Goal: Navigation & Orientation: Find specific page/section

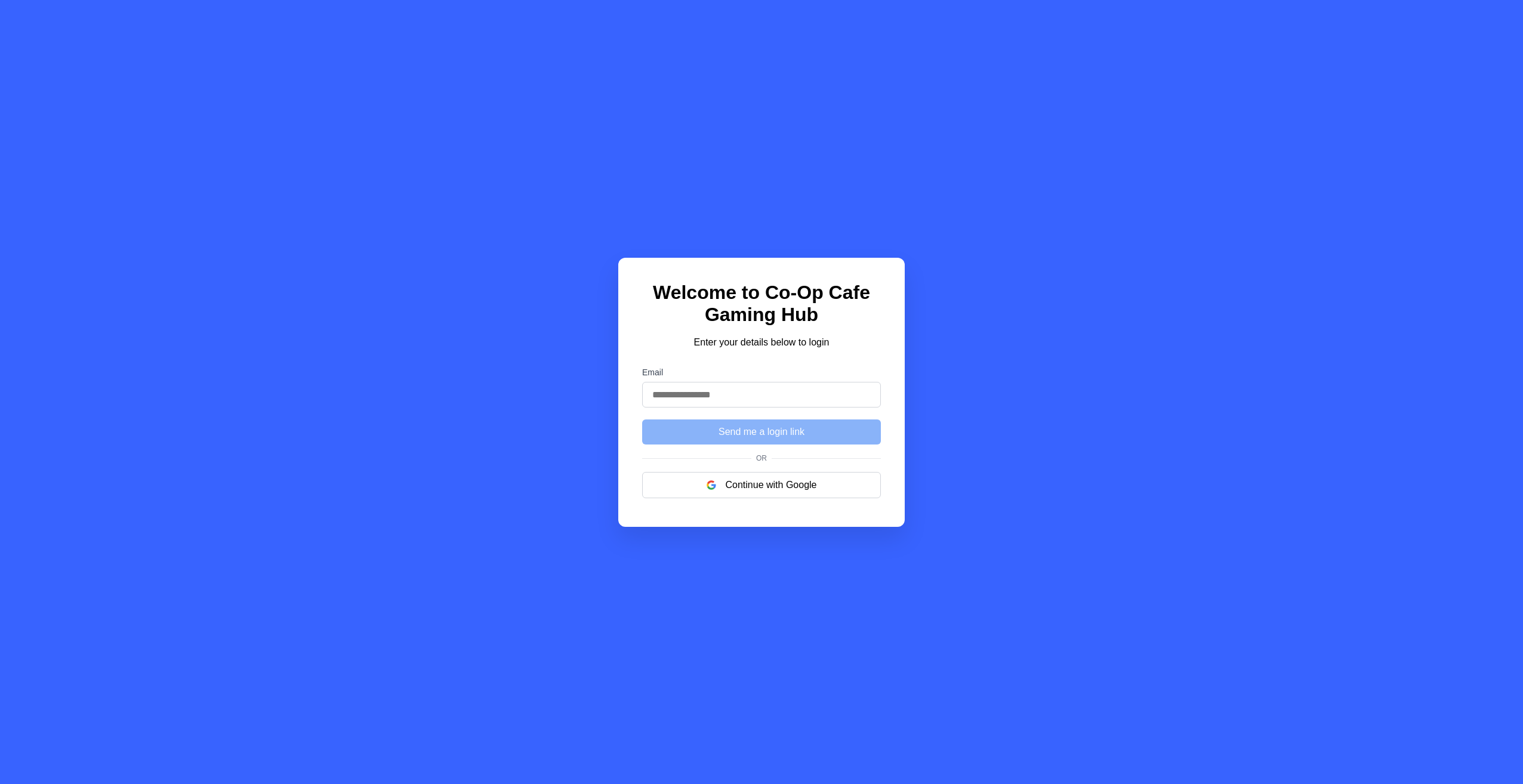
click at [782, 412] on form "Email Send me a login link" at bounding box center [761, 406] width 239 height 77
click at [784, 401] on input "Email" at bounding box center [761, 395] width 239 height 26
type input "**********"
click at [772, 435] on button "Send me a login link" at bounding box center [761, 431] width 239 height 25
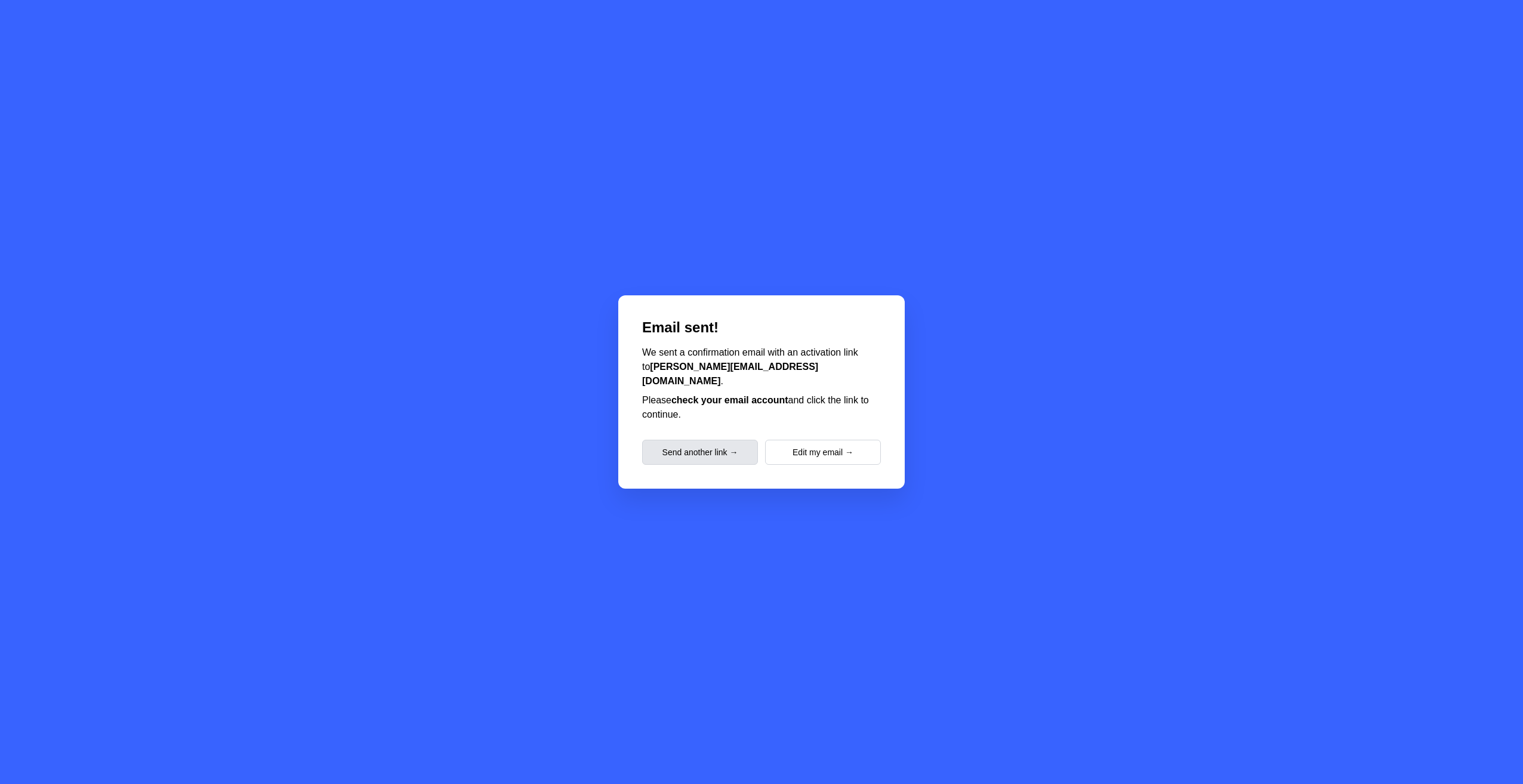
click at [734, 452] on button "Send another link →" at bounding box center [700, 452] width 116 height 25
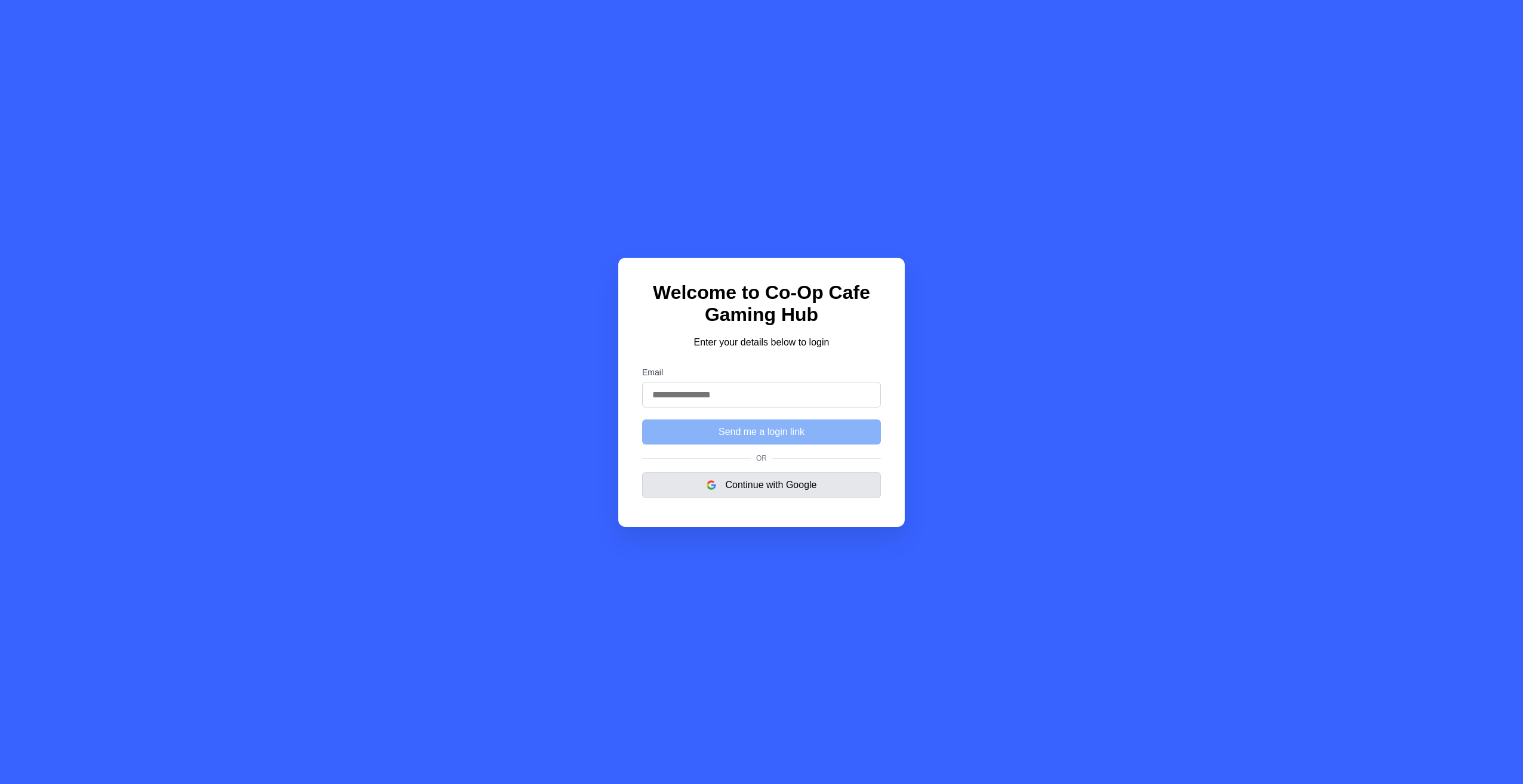
click at [766, 493] on button "Continue with Google" at bounding box center [761, 484] width 239 height 26
click at [1068, 553] on div "Welcome to Co-Op Cafe Gaming Hub Enter your details below to login Email Send m…" at bounding box center [761, 392] width 1523 height 784
click at [1018, 563] on div "Welcome to Co-Op Cafe Gaming Hub Enter your details below to login Email Send m…" at bounding box center [761, 392] width 1523 height 784
click at [1139, 211] on div "Welcome to Co-Op Cafe Gaming Hub Enter your details below to login Email Send m…" at bounding box center [761, 392] width 1523 height 784
click at [1034, 498] on div "Welcome to Co-Op Cafe Gaming Hub Enter your details below to login Email Send m…" at bounding box center [761, 392] width 1523 height 784
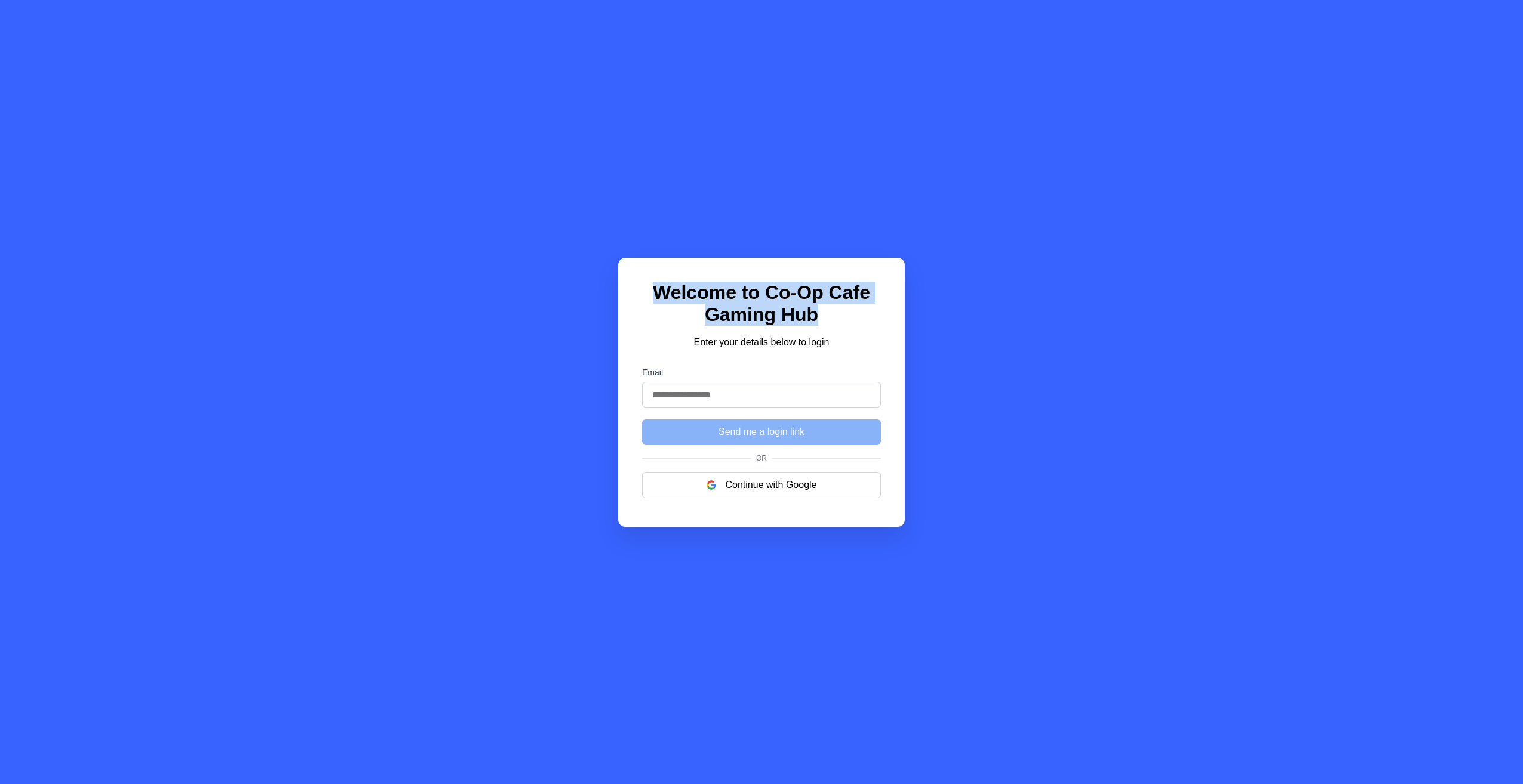
drag, startPoint x: 670, startPoint y: 300, endPoint x: 840, endPoint y: 301, distance: 170.0
click at [840, 301] on div "Welcome to Co-Op Cafe Gaming Hub Enter your details below to login Email Send m…" at bounding box center [761, 392] width 286 height 269
click at [837, 305] on h1 "Welcome to Co-Op Cafe Gaming Hub" at bounding box center [761, 303] width 239 height 44
click at [832, 309] on h1 "Welcome to Co-Op Cafe Gaming Hub" at bounding box center [761, 303] width 239 height 44
click at [782, 476] on div "Welcome to Co-Op Cafe Gaming Hub Enter your details below to login Email Send m…" at bounding box center [761, 392] width 286 height 269
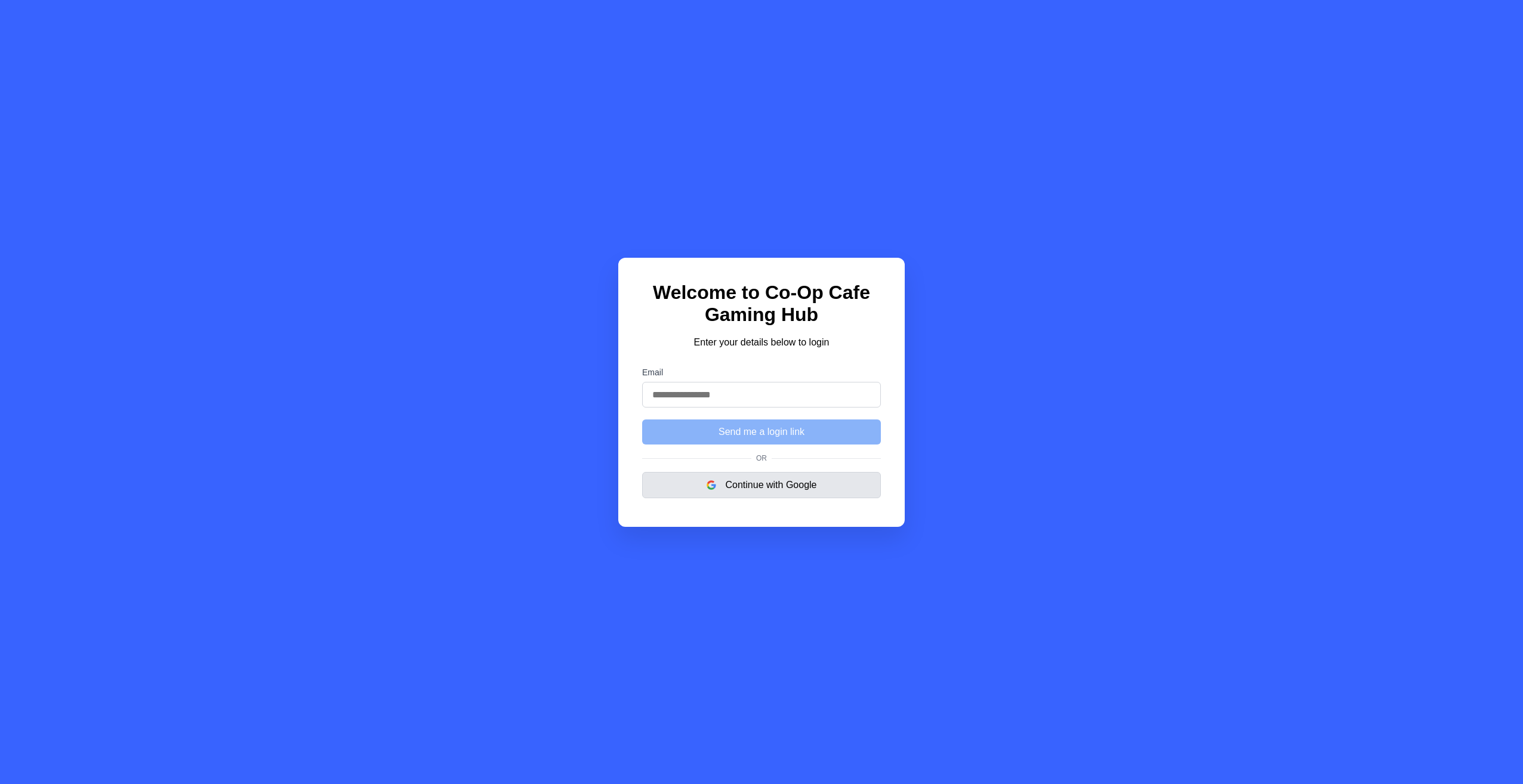
click at [773, 495] on button "Continue with Google" at bounding box center [761, 484] width 239 height 26
drag, startPoint x: 681, startPoint y: 54, endPoint x: 552, endPoint y: 262, distance: 244.8
click at [551, 262] on div "Welcome to Co-Op Cafe Gaming Hub Enter your details below to login Email Send m…" at bounding box center [761, 392] width 1523 height 784
drag, startPoint x: 552, startPoint y: 262, endPoint x: 557, endPoint y: 254, distance: 9.4
click at [557, 254] on div "Welcome to Co-Op Cafe Gaming Hub Enter your details below to login Email Send m…" at bounding box center [761, 392] width 1523 height 784
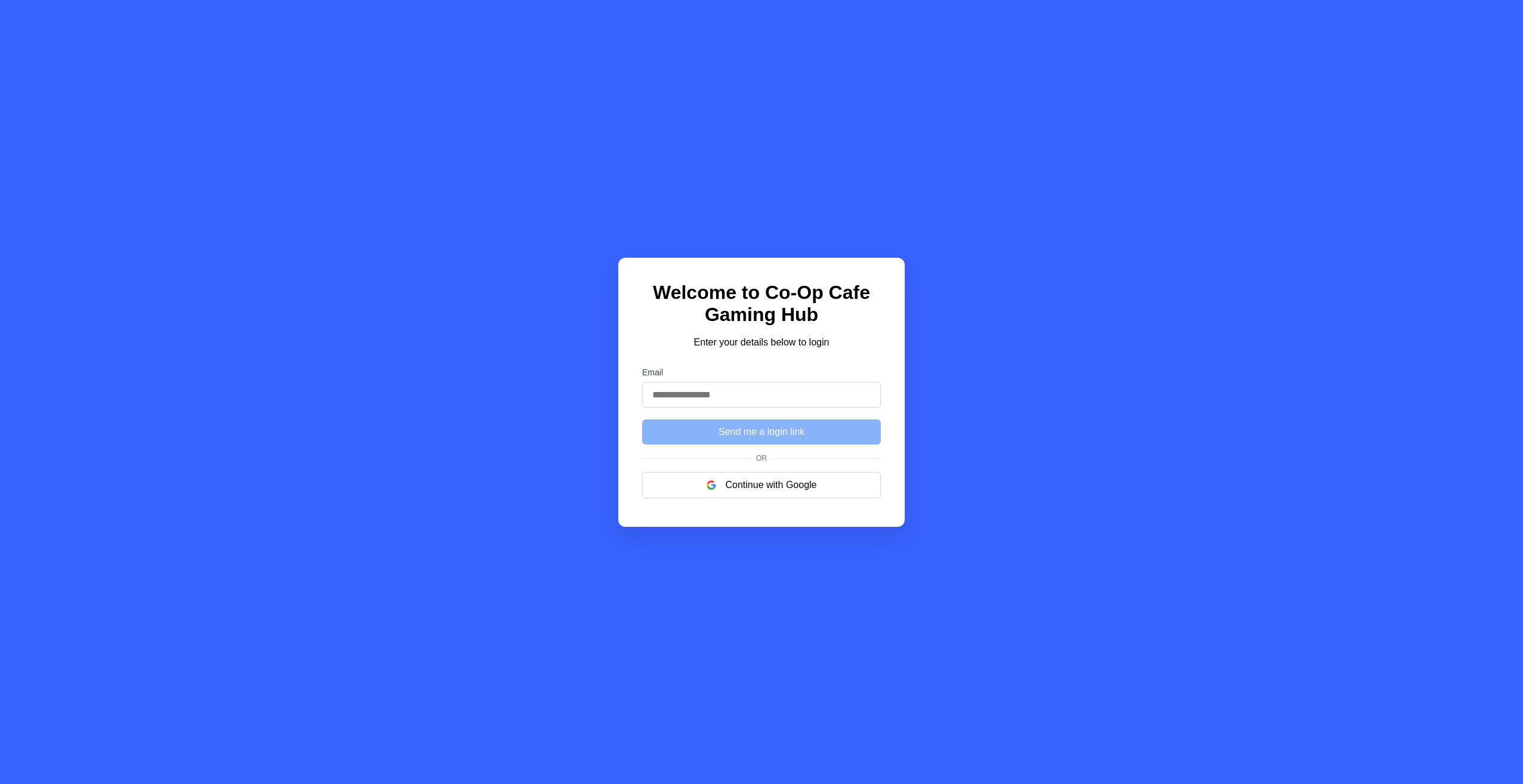
click at [479, 345] on div "Welcome to Co-Op Cafe Gaming Hub Enter your details below to login Email Send m…" at bounding box center [761, 392] width 1523 height 784
click at [793, 497] on button "Continue with Google" at bounding box center [761, 484] width 239 height 26
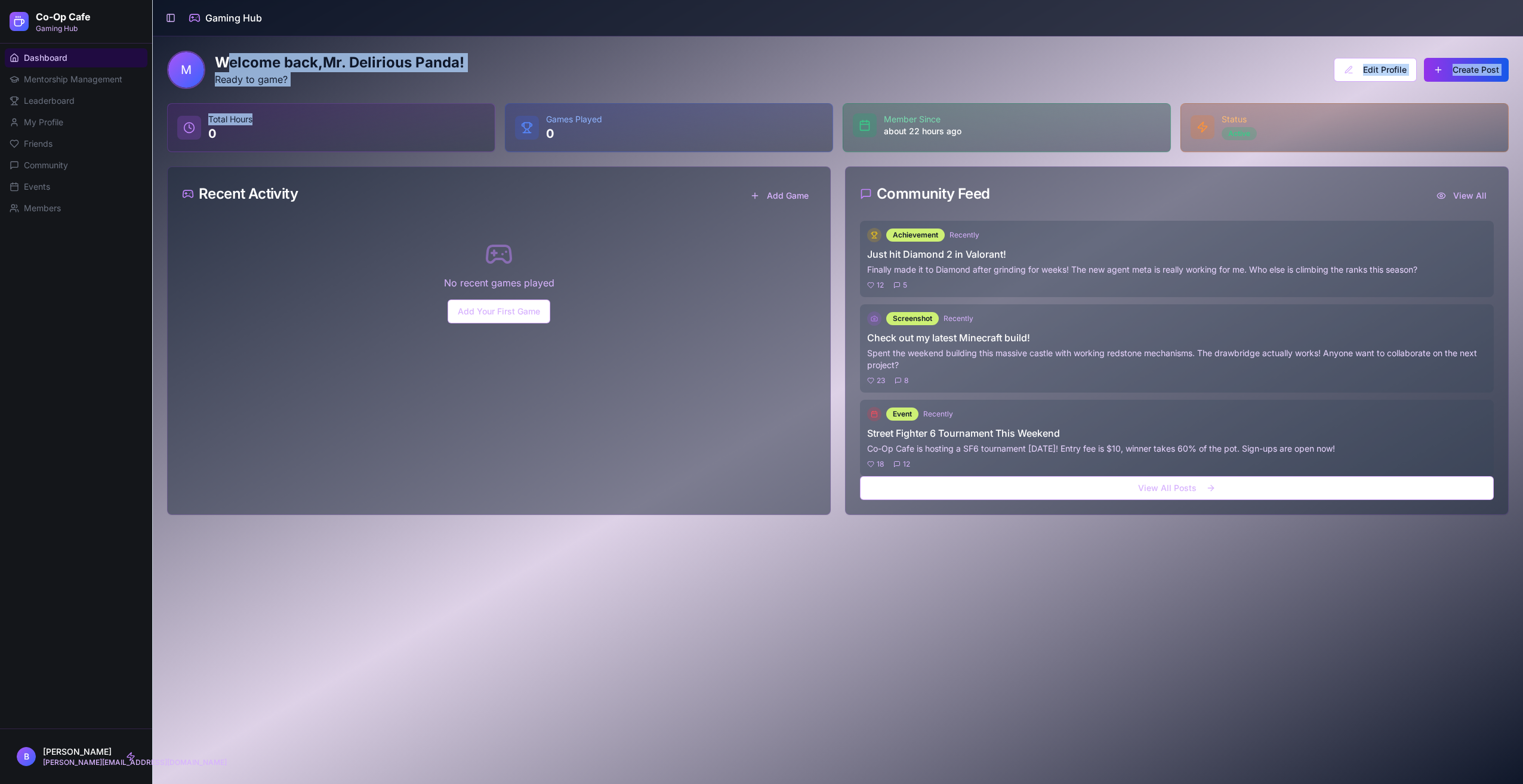
drag, startPoint x: 225, startPoint y: 44, endPoint x: 472, endPoint y: 108, distance: 255.2
click at [472, 108] on div "M Welcome back, Mr. Delirious Panda ! Ready to game? Edit Profile Create Post T…" at bounding box center [838, 283] width 1370 height 493
drag, startPoint x: 472, startPoint y: 108, endPoint x: 400, endPoint y: 90, distance: 74.2
click at [400, 90] on div "M Welcome back, Mr. Delirious Panda ! Ready to game? Edit Profile Create Post T…" at bounding box center [838, 282] width 1342 height 464
click at [340, 84] on p "Ready to game?" at bounding box center [340, 79] width 250 height 14
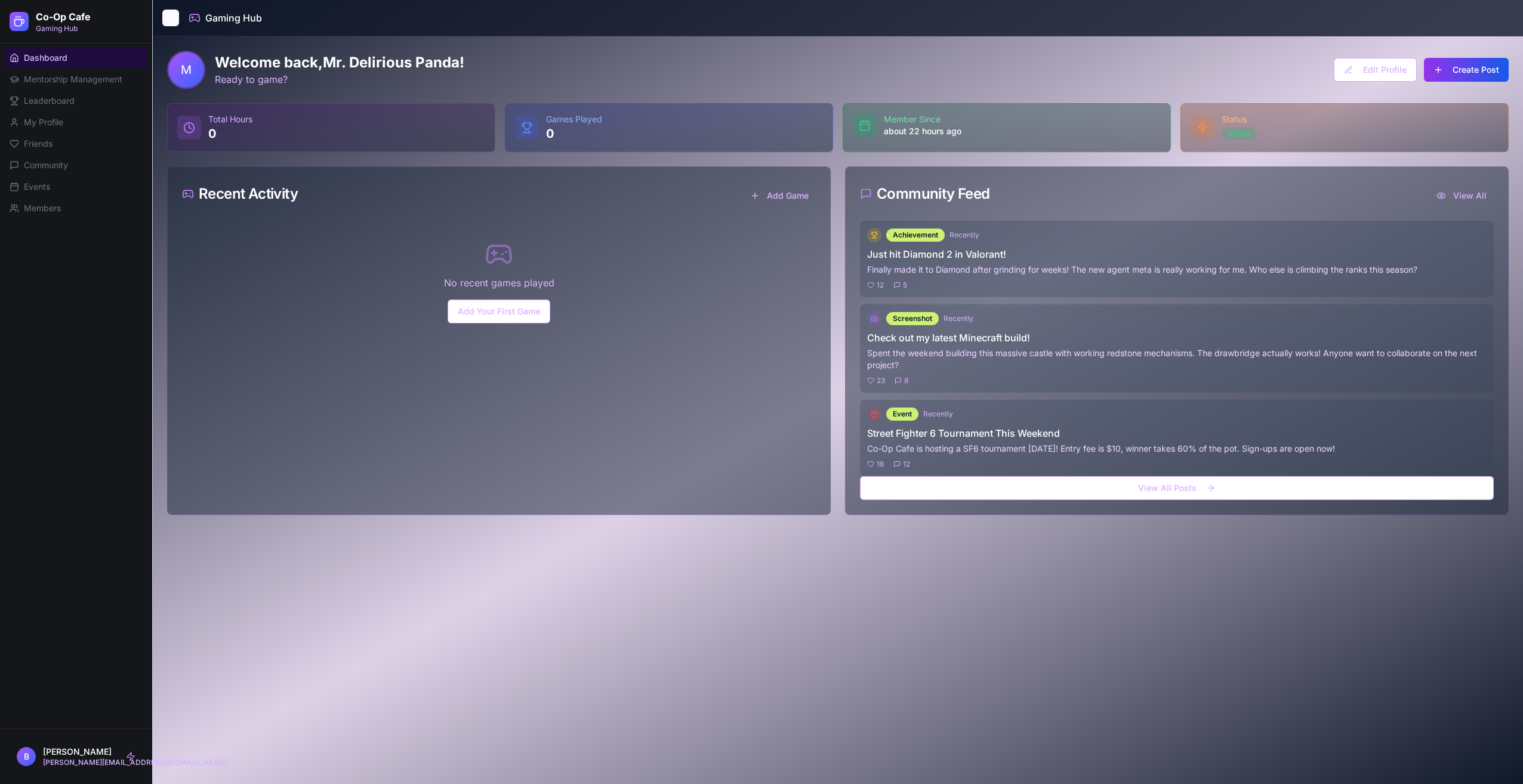
click at [173, 19] on button "Toggle Sidebar" at bounding box center [171, 18] width 17 height 17
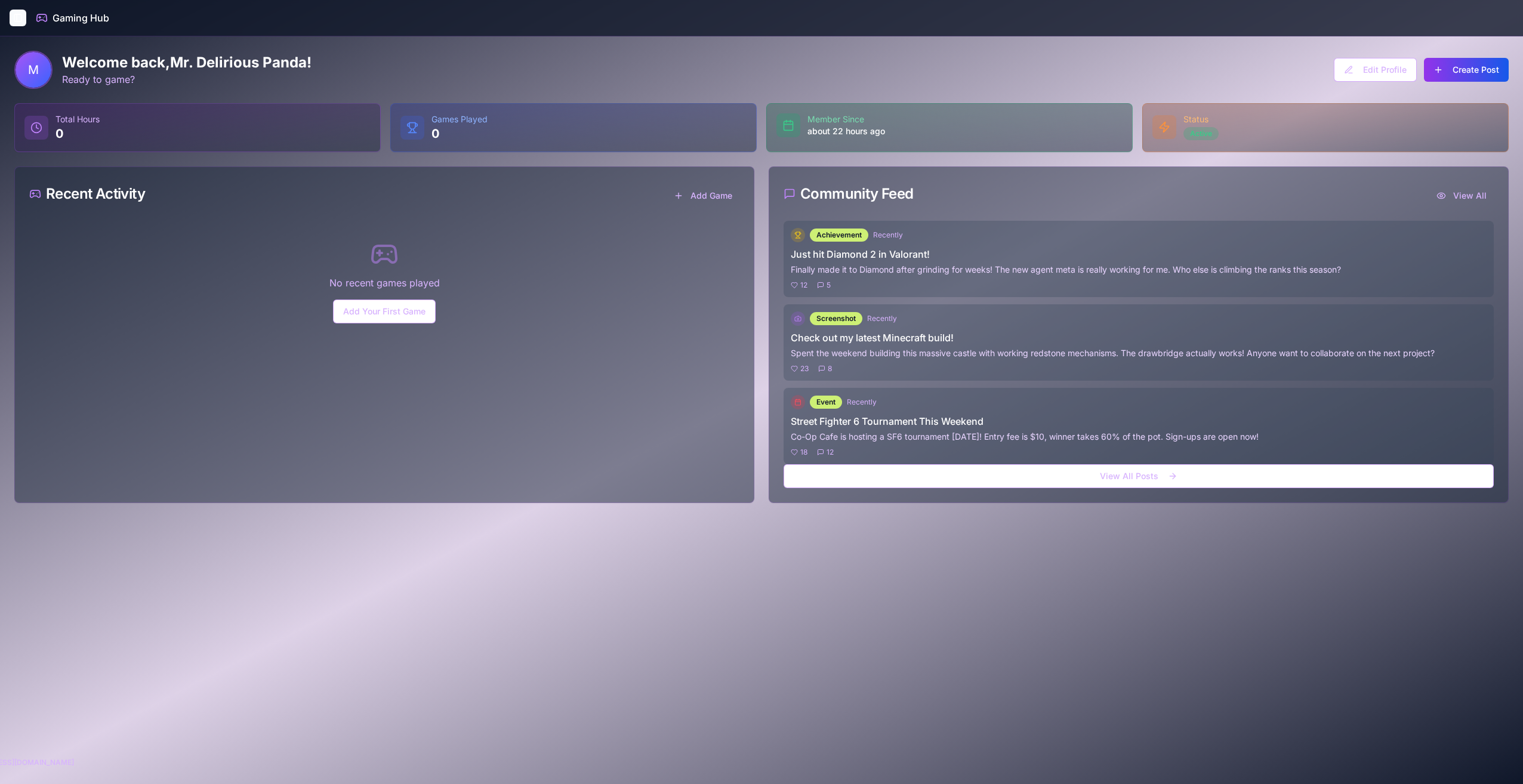
click at [22, 20] on button "Toggle Sidebar" at bounding box center [18, 18] width 17 height 17
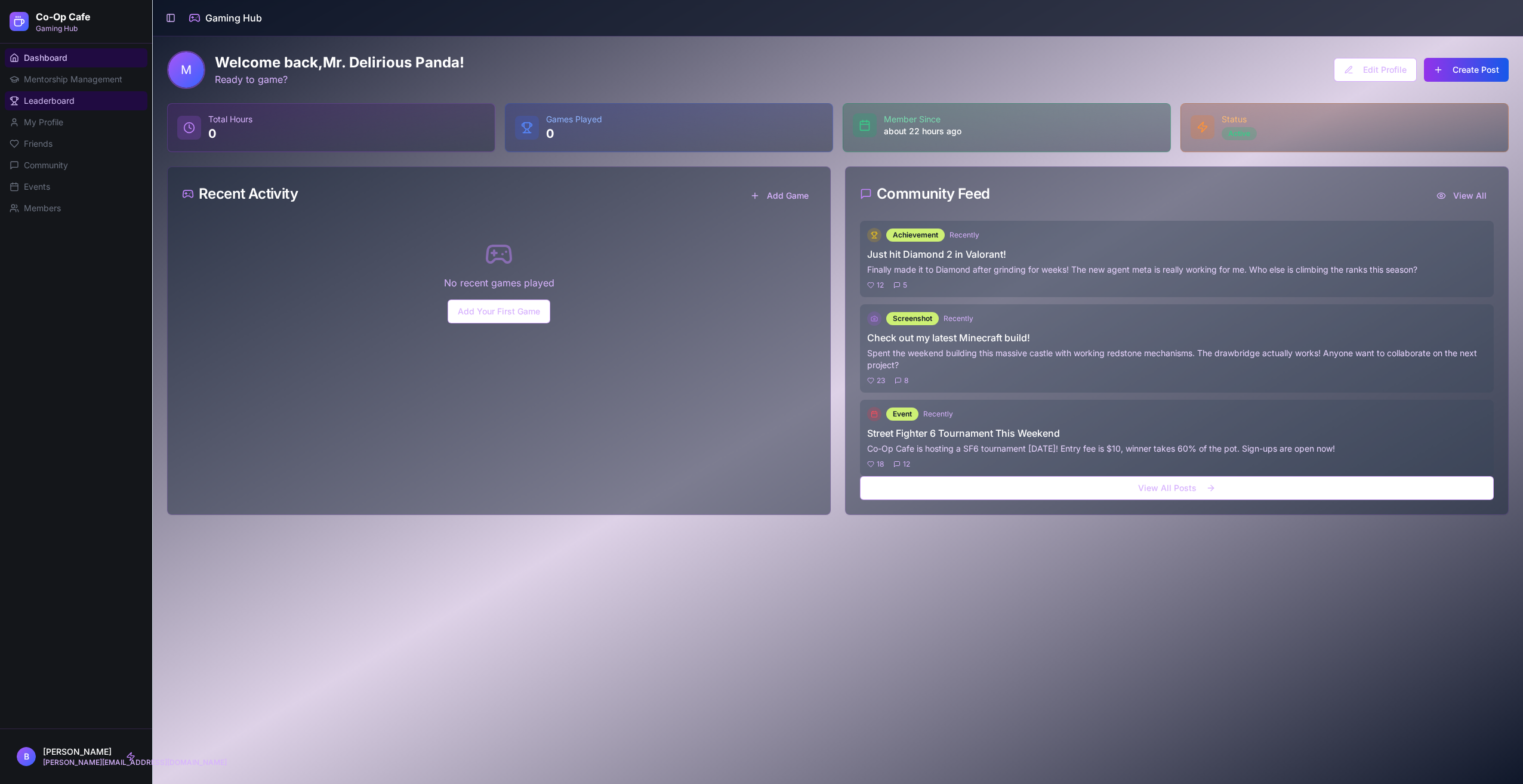
click at [70, 102] on span "Leaderboard" at bounding box center [49, 100] width 51 height 12
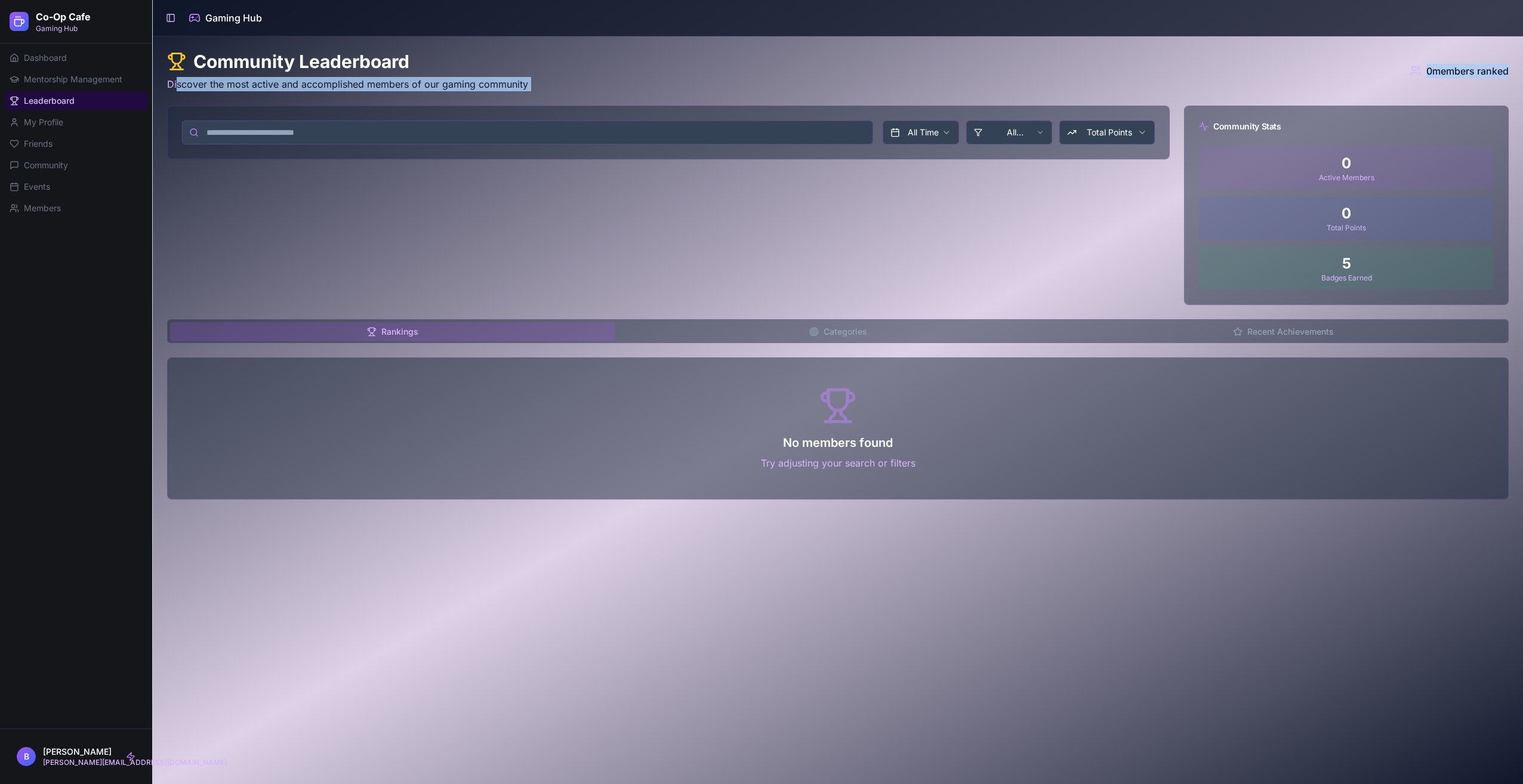
drag, startPoint x: 178, startPoint y: 79, endPoint x: 479, endPoint y: 104, distance: 302.0
click at [479, 104] on div "Community Leaderboard Discover the most active and accomplished members of our …" at bounding box center [838, 275] width 1342 height 449
drag, startPoint x: 479, startPoint y: 104, endPoint x: 475, endPoint y: 112, distance: 8.9
click at [479, 110] on div "All Time All Categories Total Points" at bounding box center [668, 132] width 1001 height 52
drag, startPoint x: 533, startPoint y: 90, endPoint x: 191, endPoint y: 86, distance: 342.0
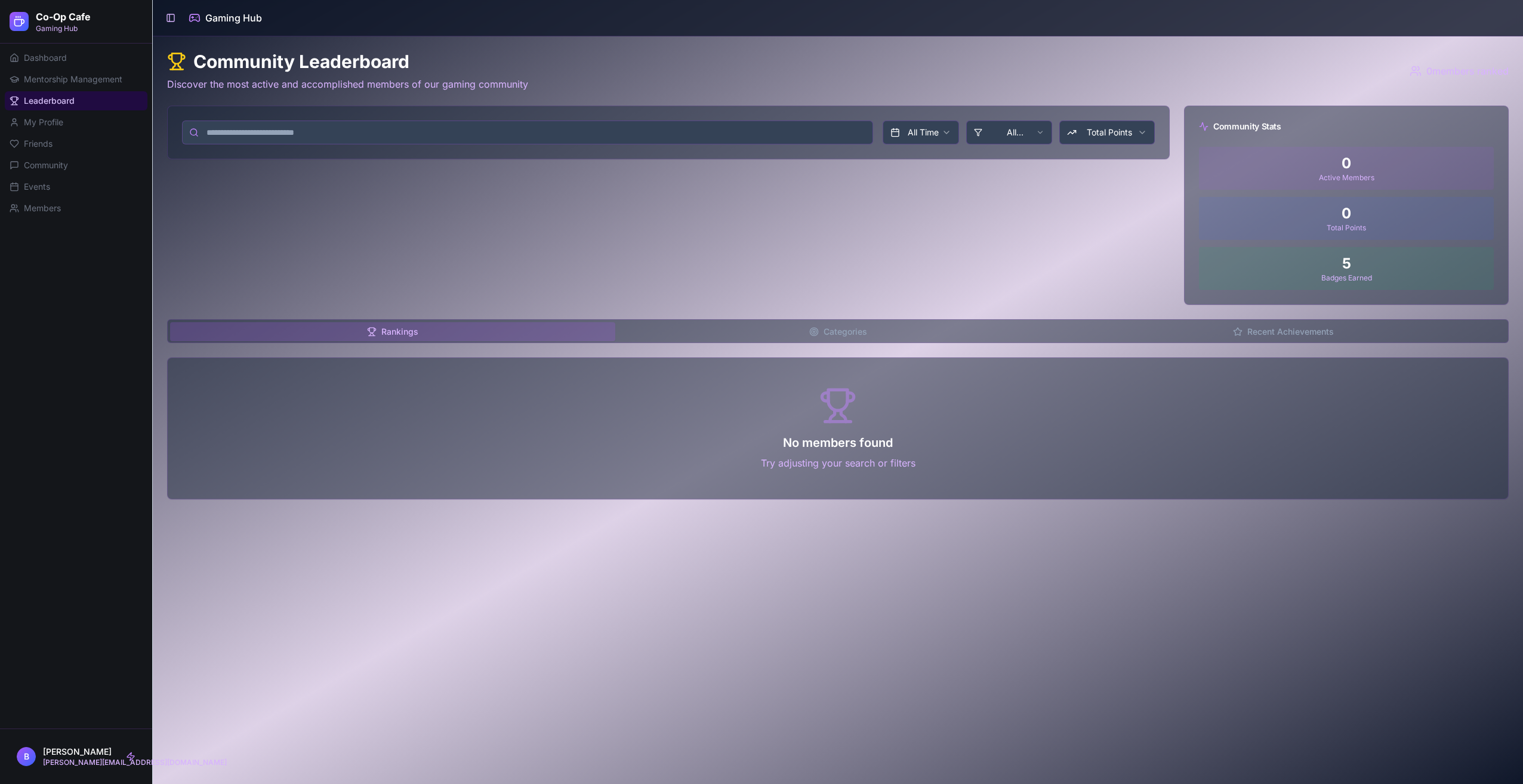
click at [191, 86] on div "Community Leaderboard Discover the most active and accomplished members of our …" at bounding box center [838, 275] width 1342 height 449
drag, startPoint x: 191, startPoint y: 86, endPoint x: 163, endPoint y: 92, distance: 28.6
click at [163, 93] on div "Community Leaderboard Discover the most active and accomplished members of our …" at bounding box center [838, 275] width 1370 height 477
drag, startPoint x: 158, startPoint y: 79, endPoint x: 169, endPoint y: 76, distance: 11.4
click at [160, 77] on div "Community Leaderboard Discover the most active and accomplished members of our …" at bounding box center [838, 275] width 1370 height 477
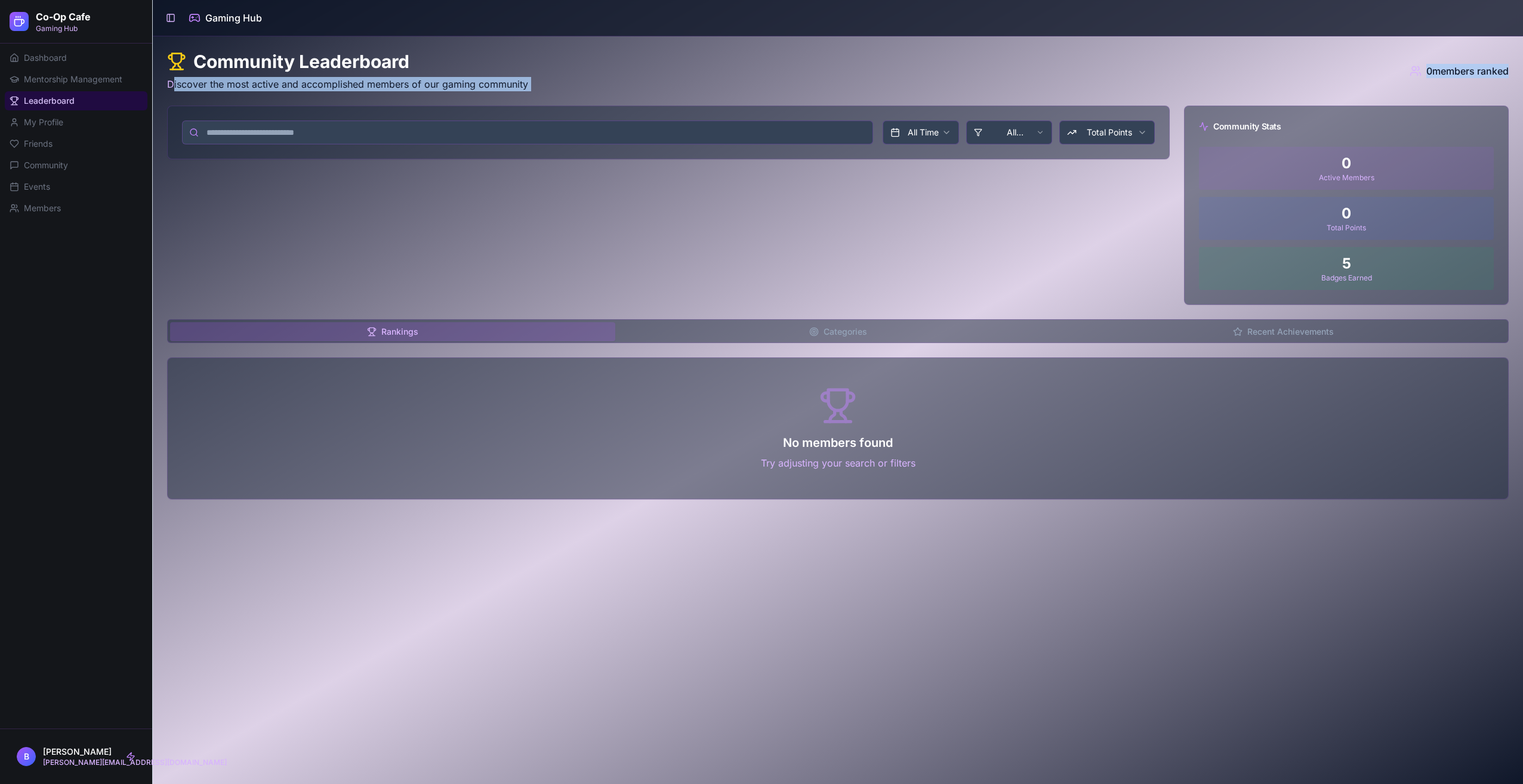
drag, startPoint x: 172, startPoint y: 77, endPoint x: 532, endPoint y: 93, distance: 360.4
click at [532, 93] on div "Community Leaderboard Discover the most active and accomplished members of our …" at bounding box center [838, 275] width 1342 height 449
drag, startPoint x: 532, startPoint y: 93, endPoint x: 502, endPoint y: 112, distance: 35.5
click at [502, 112] on div "All Time All Categories Total Points" at bounding box center [668, 132] width 1001 height 52
click at [68, 122] on link "My Profile" at bounding box center [76, 122] width 143 height 19
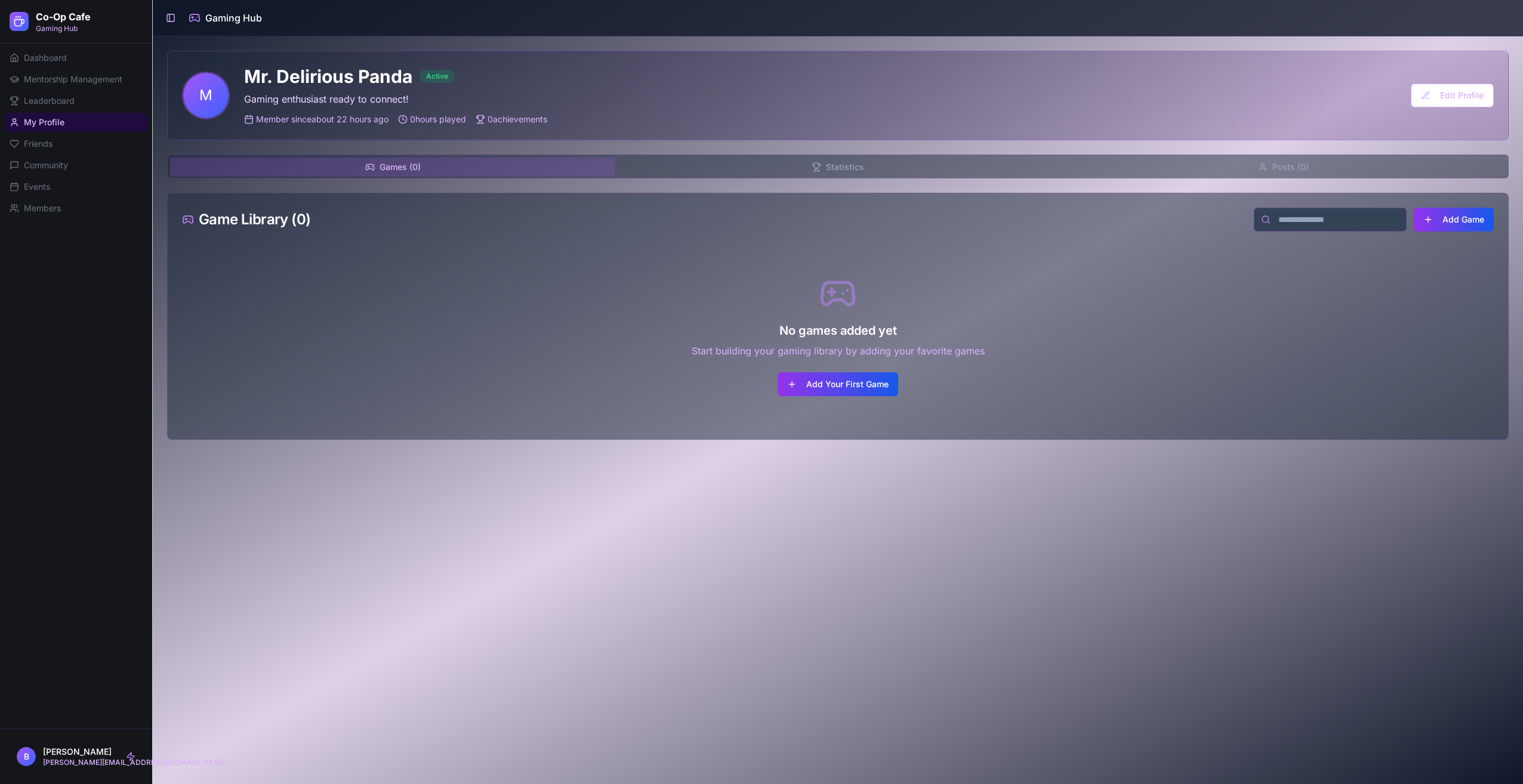
click at [835, 170] on button "Statistics" at bounding box center [837, 167] width 445 height 19
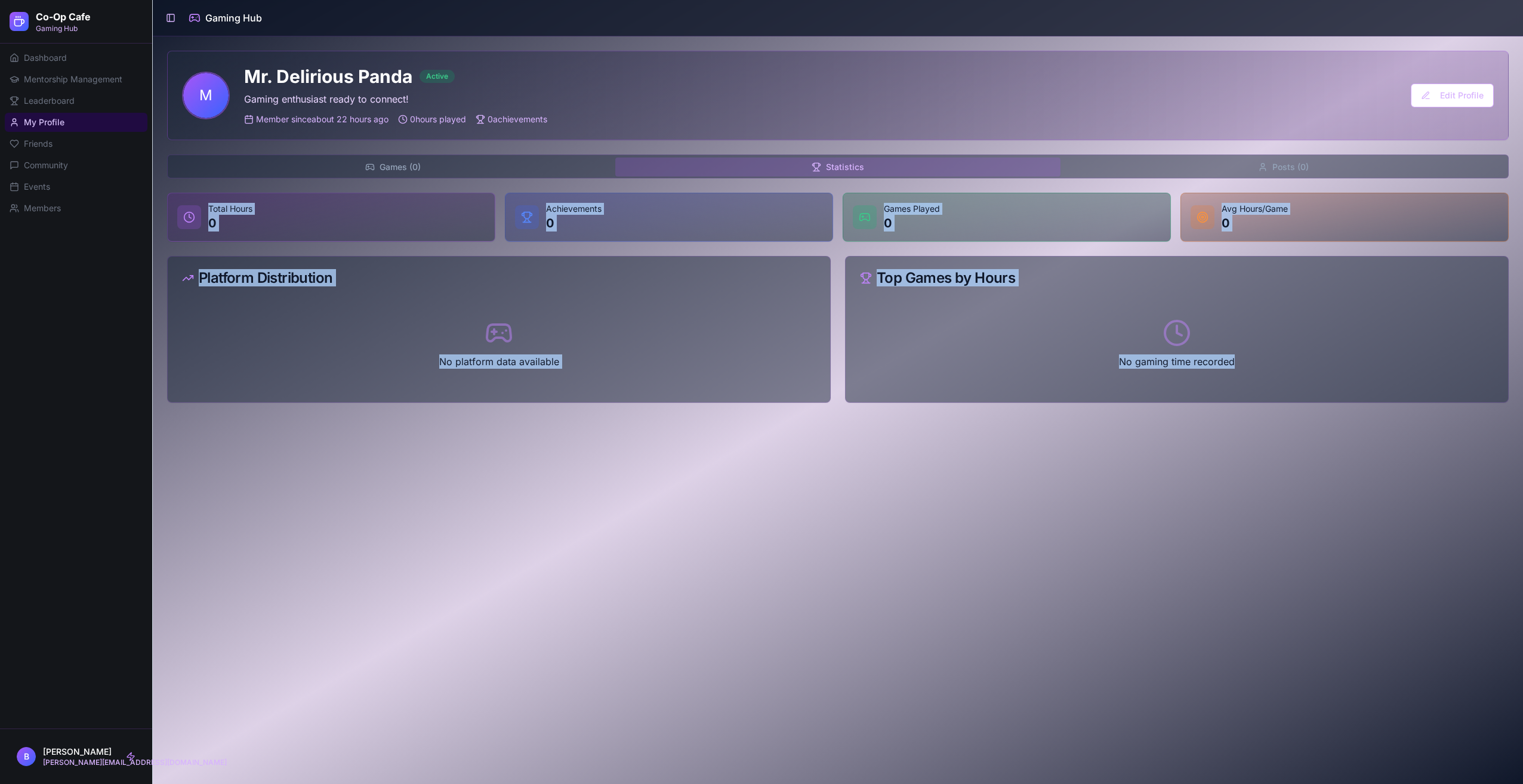
drag, startPoint x: 207, startPoint y: 211, endPoint x: 1354, endPoint y: 367, distance: 1157.6
click at [1354, 367] on div "M Mr. Delirious Panda Active Gaming enthusiast ready to connect! Member since a…" at bounding box center [838, 227] width 1370 height 381
drag, startPoint x: 1354, startPoint y: 367, endPoint x: 1291, endPoint y: 385, distance: 65.5
click at [1294, 387] on div "No gaming time recorded" at bounding box center [1177, 351] width 663 height 102
click at [1263, 392] on div "No gaming time recorded" at bounding box center [1177, 351] width 663 height 102
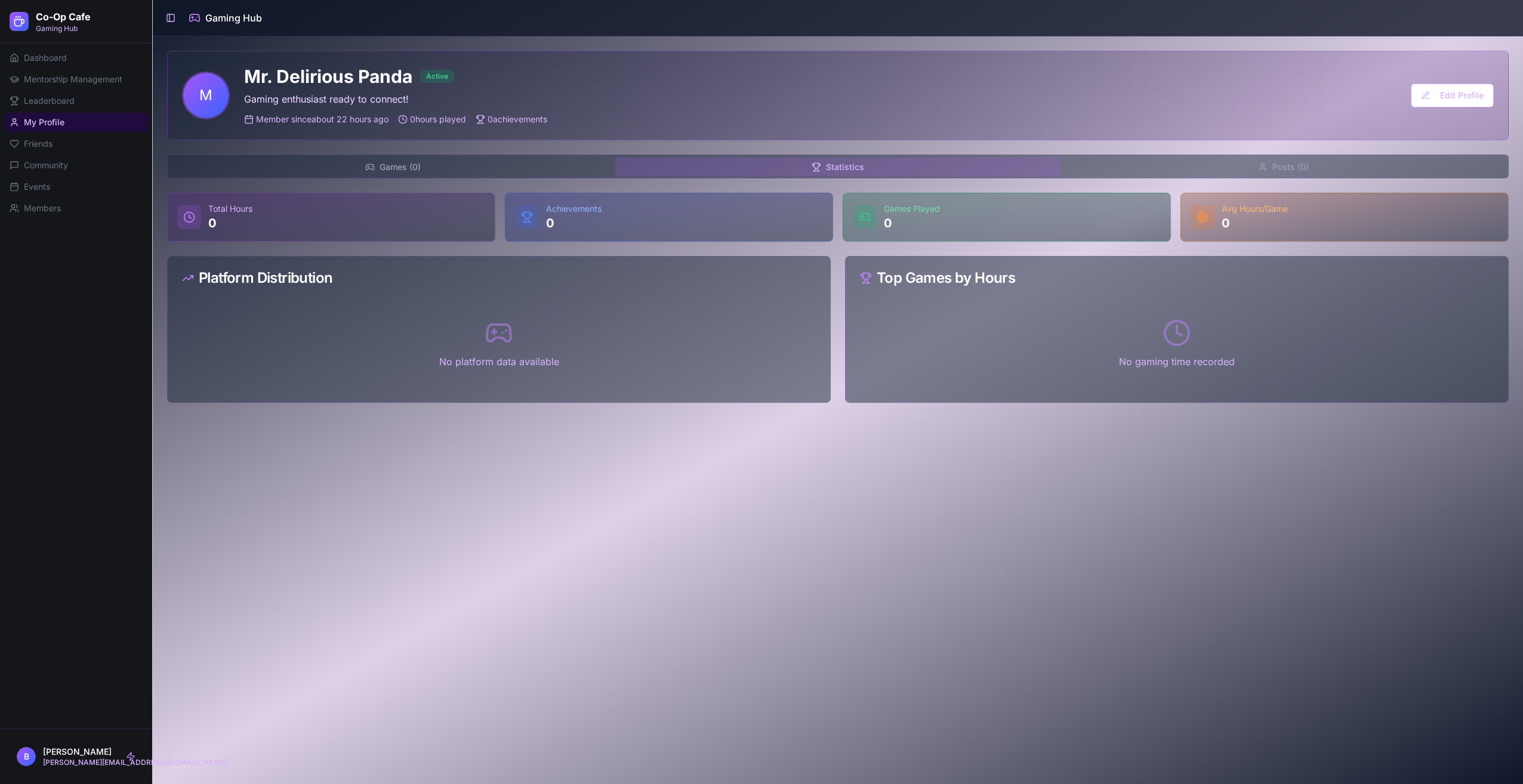
click at [519, 169] on button "Games ( 0 )" at bounding box center [392, 167] width 445 height 19
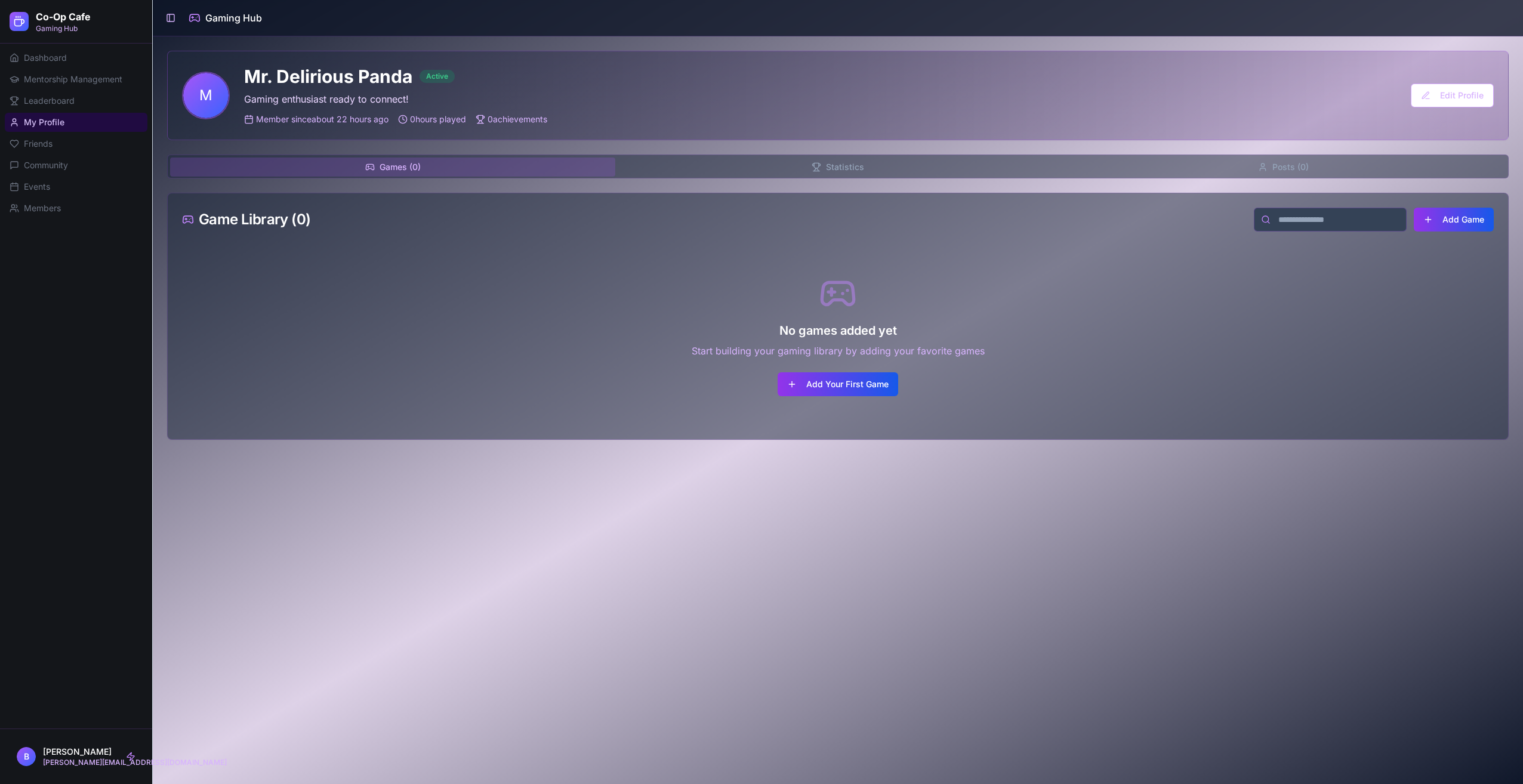
click at [831, 161] on button "Statistics" at bounding box center [837, 167] width 445 height 19
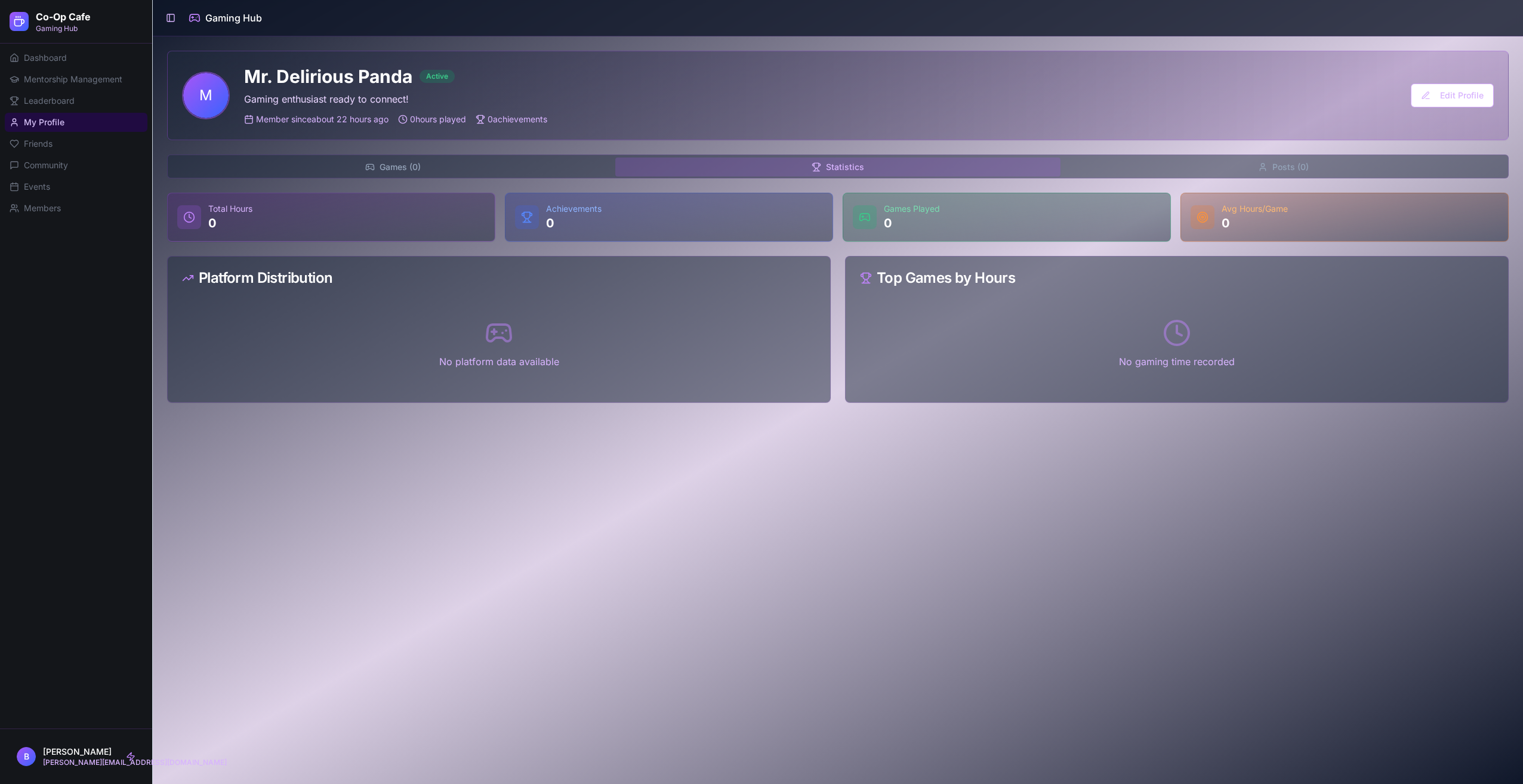
click at [1345, 170] on button "Posts ( 0 )" at bounding box center [1283, 167] width 445 height 19
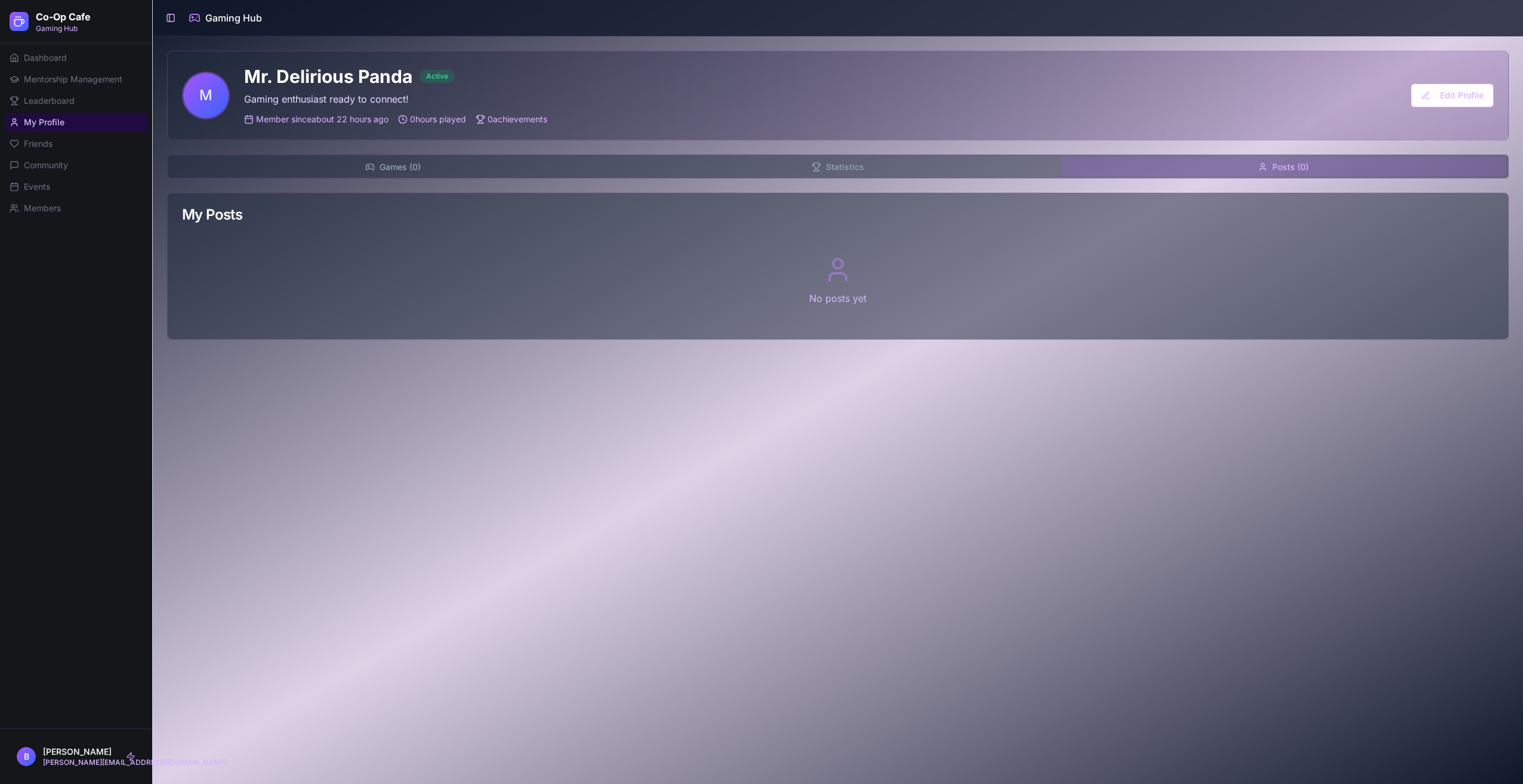
drag, startPoint x: 376, startPoint y: 187, endPoint x: 380, endPoint y: 175, distance: 12.6
click at [379, 178] on div "Games ( 0 ) Statistics Posts ( 0 ) My Posts No posts yet" at bounding box center [838, 246] width 1342 height 185
click at [381, 170] on button "Games ( 0 )" at bounding box center [392, 167] width 445 height 19
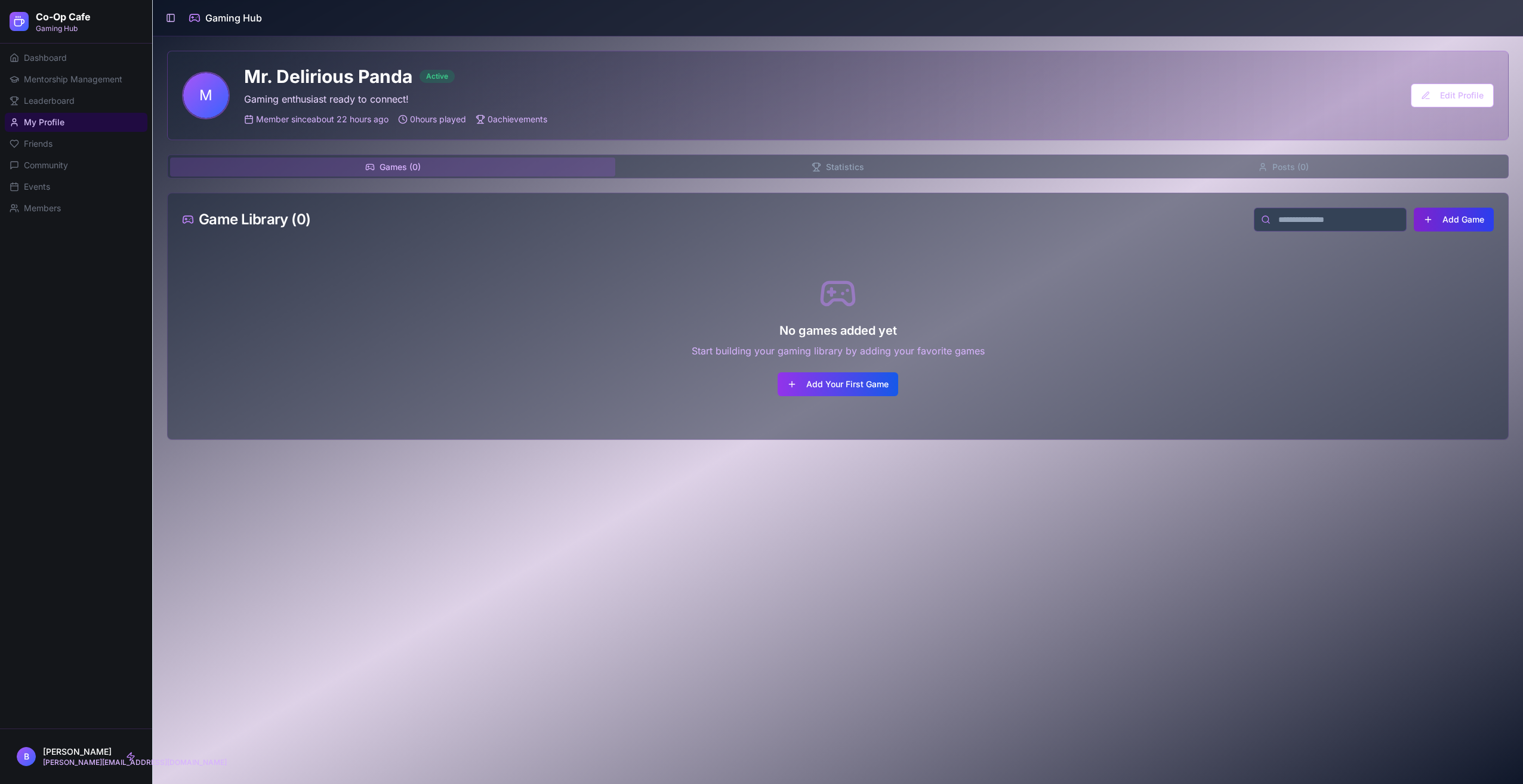
click at [1458, 221] on button "Add Game" at bounding box center [1454, 219] width 80 height 24
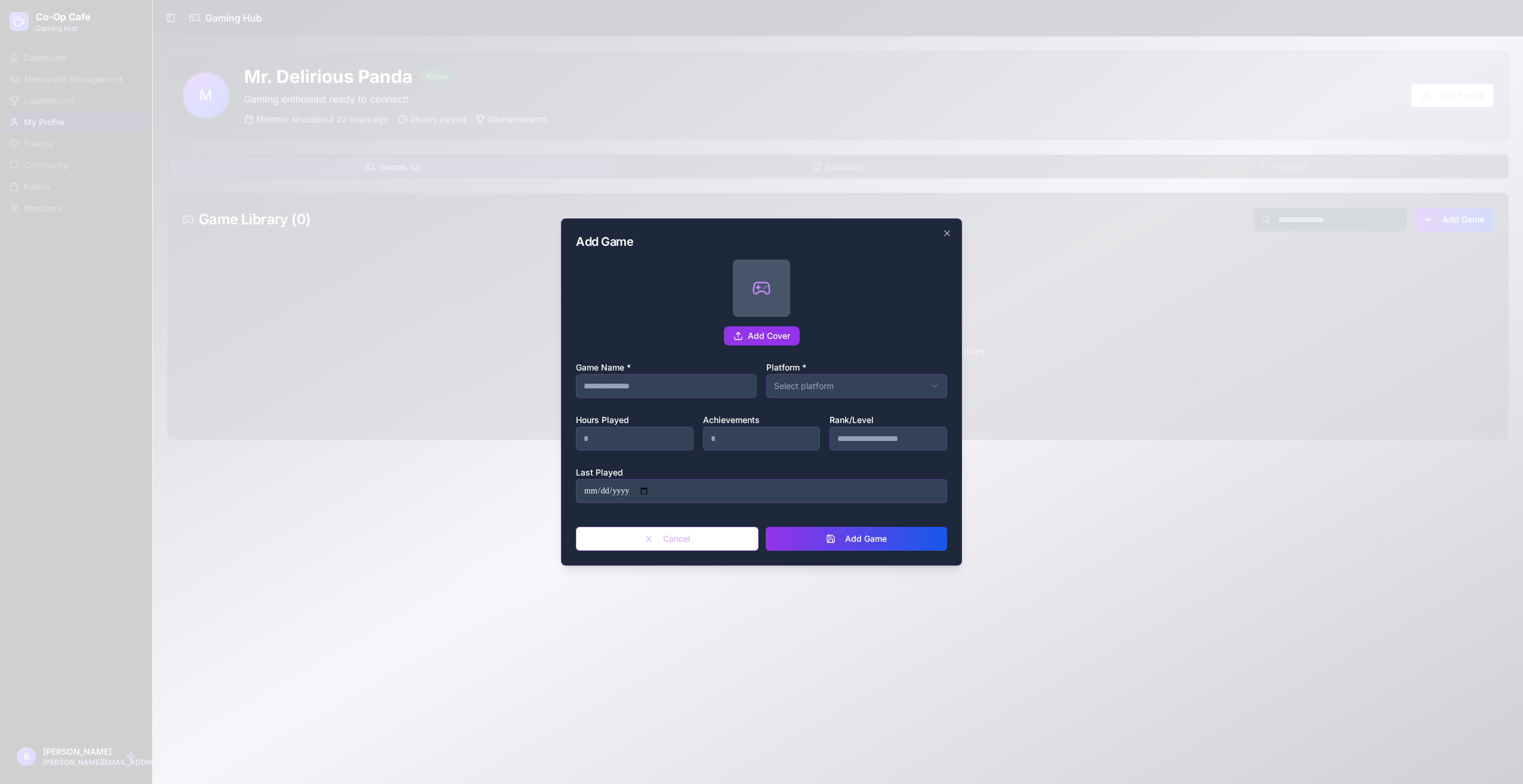
click at [945, 227] on div "**********" at bounding box center [761, 392] width 401 height 348
click at [952, 231] on div "**********" at bounding box center [761, 392] width 401 height 348
click at [949, 235] on icon "button" at bounding box center [947, 233] width 4 height 4
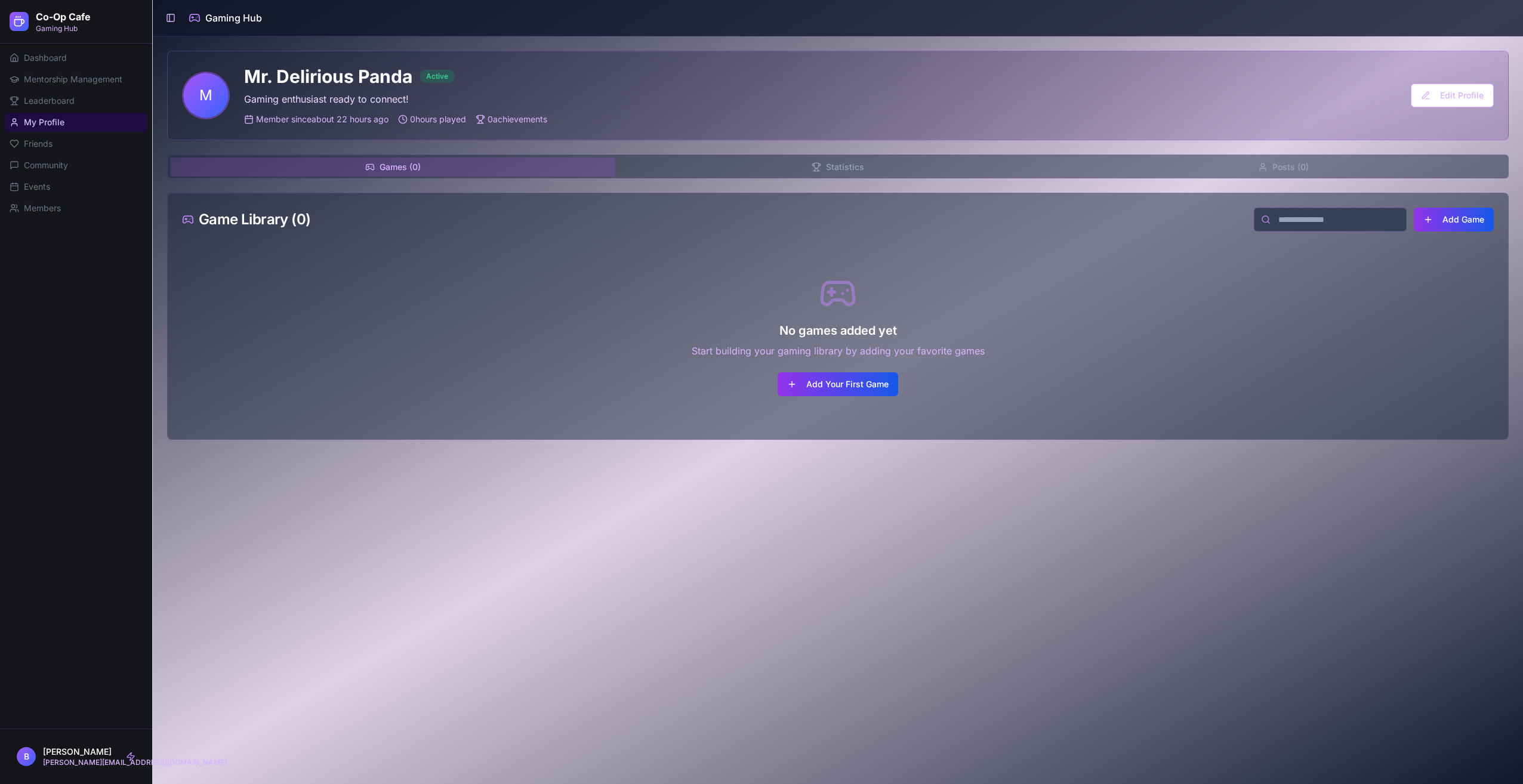
click at [487, 280] on div "No games added yet Start building your gaming library by adding your favorite g…" at bounding box center [837, 335] width 1312 height 179
click at [748, 170] on button "Statistics" at bounding box center [837, 167] width 445 height 19
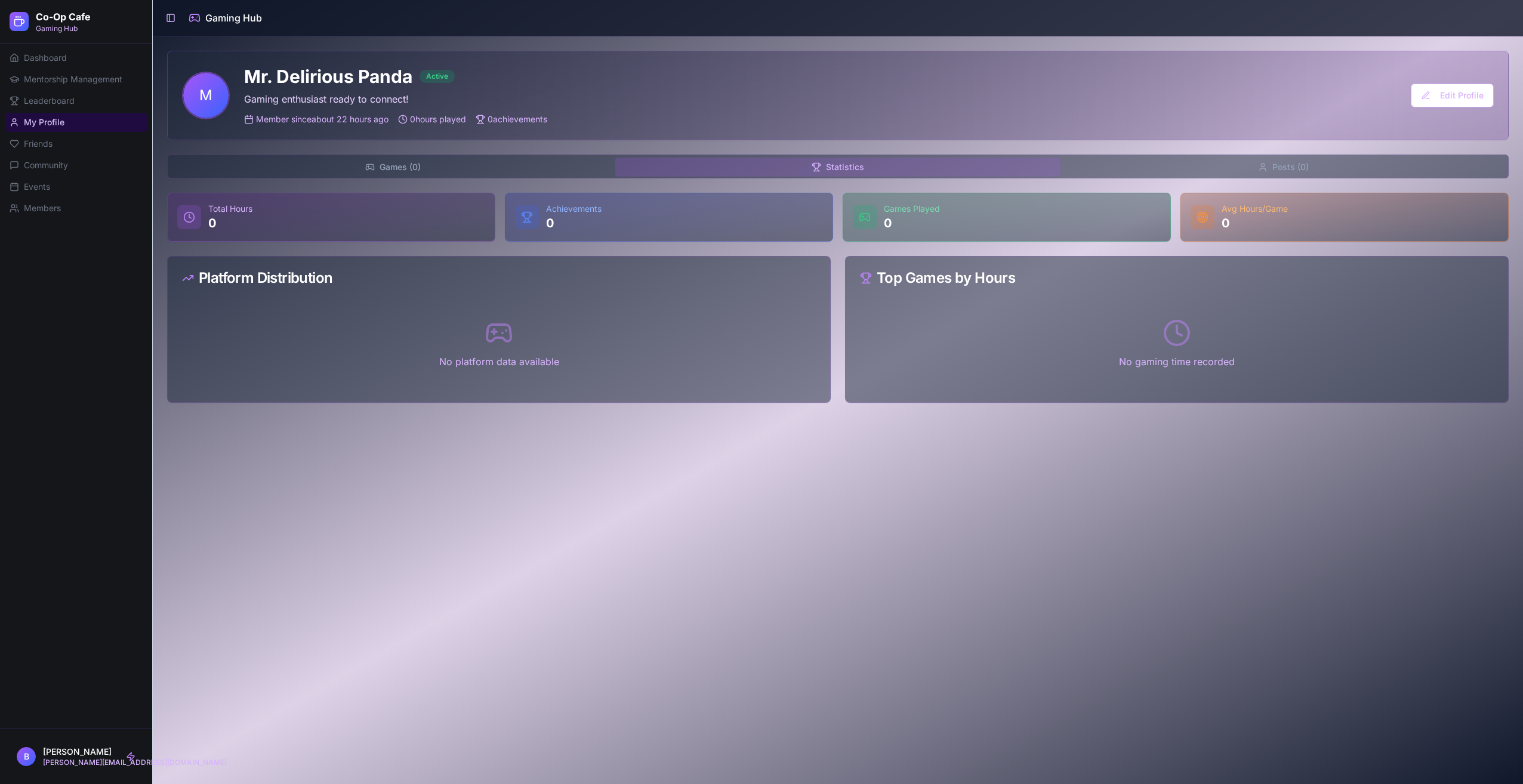
click at [533, 168] on button "Games ( 0 )" at bounding box center [392, 167] width 445 height 19
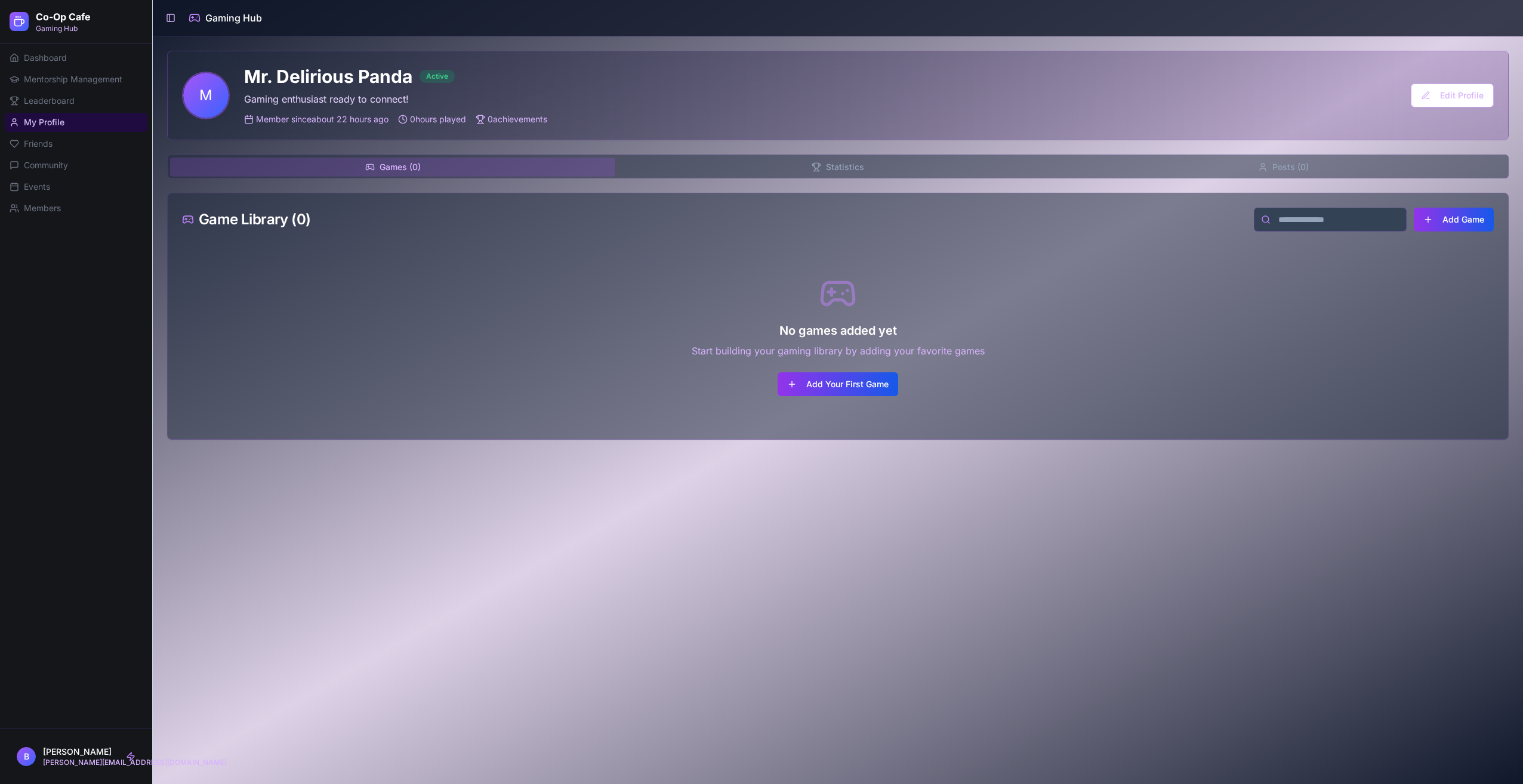
click at [1244, 184] on div "Games ( 0 ) Statistics Posts ( 0 ) Game Library ( 0 ) Add Game No games added y…" at bounding box center [838, 297] width 1342 height 285
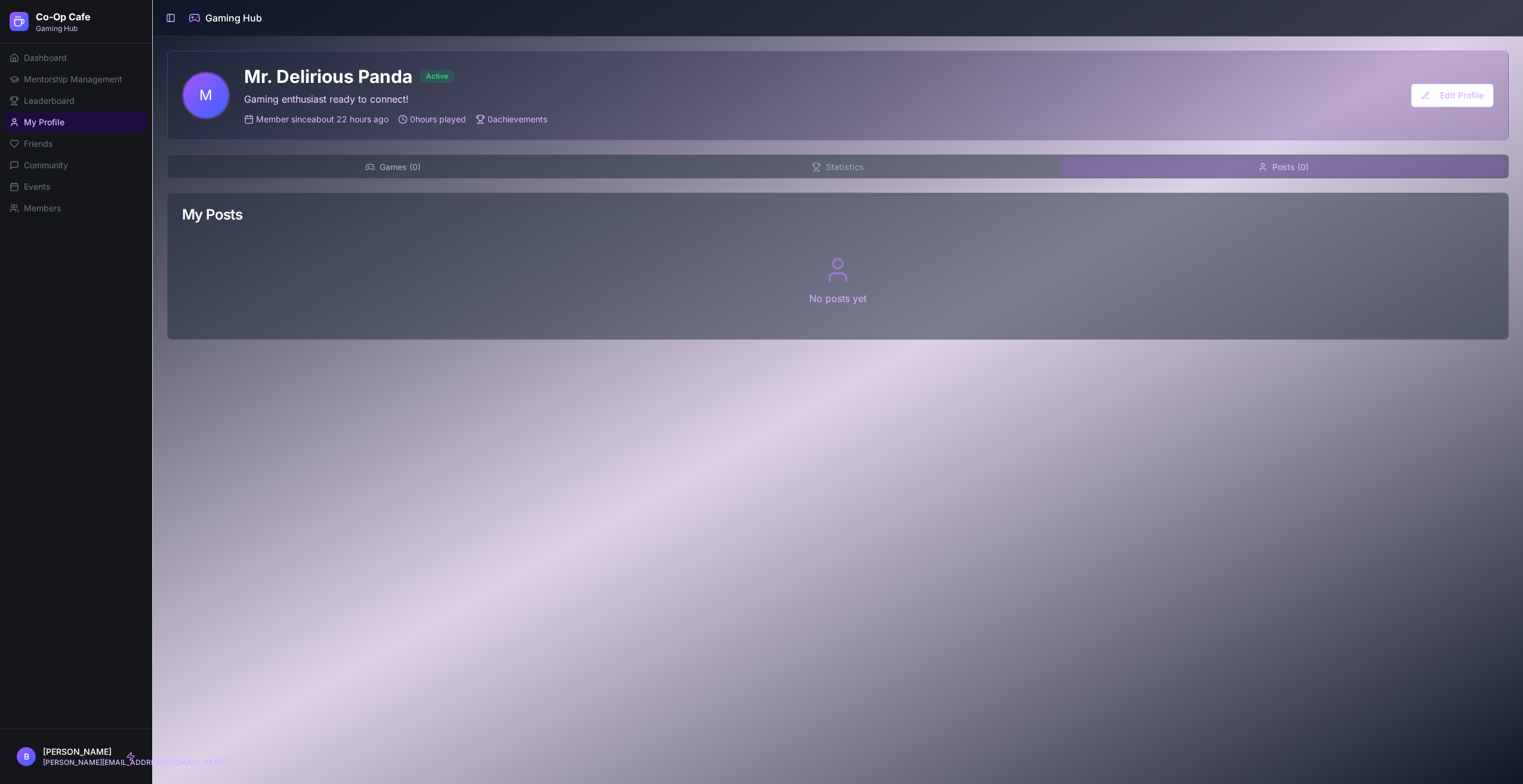
click at [1244, 168] on button "Posts ( 0 )" at bounding box center [1283, 167] width 445 height 19
click at [391, 170] on button "Games ( 0 )" at bounding box center [392, 167] width 445 height 19
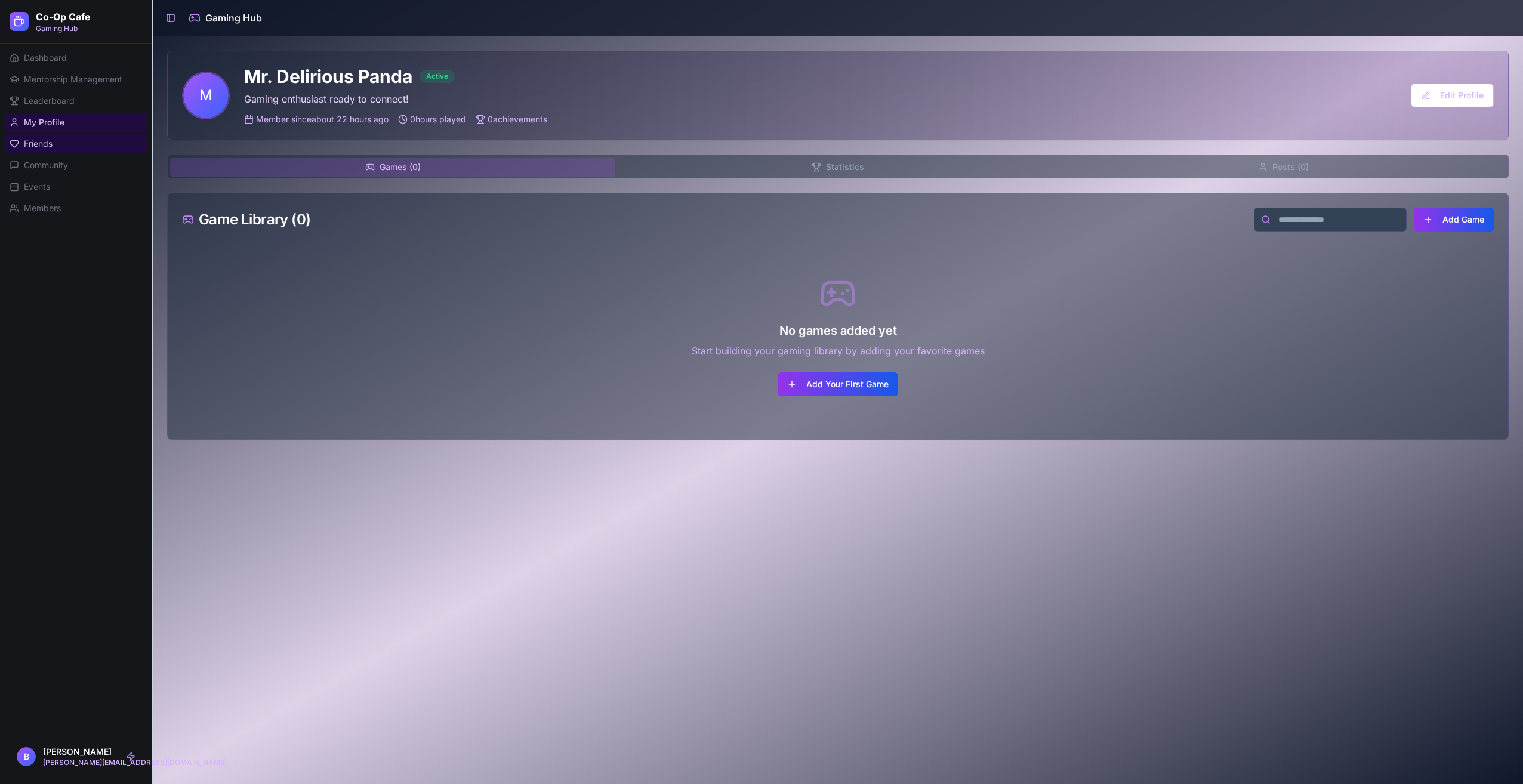
click at [79, 141] on link "Friends" at bounding box center [76, 144] width 143 height 19
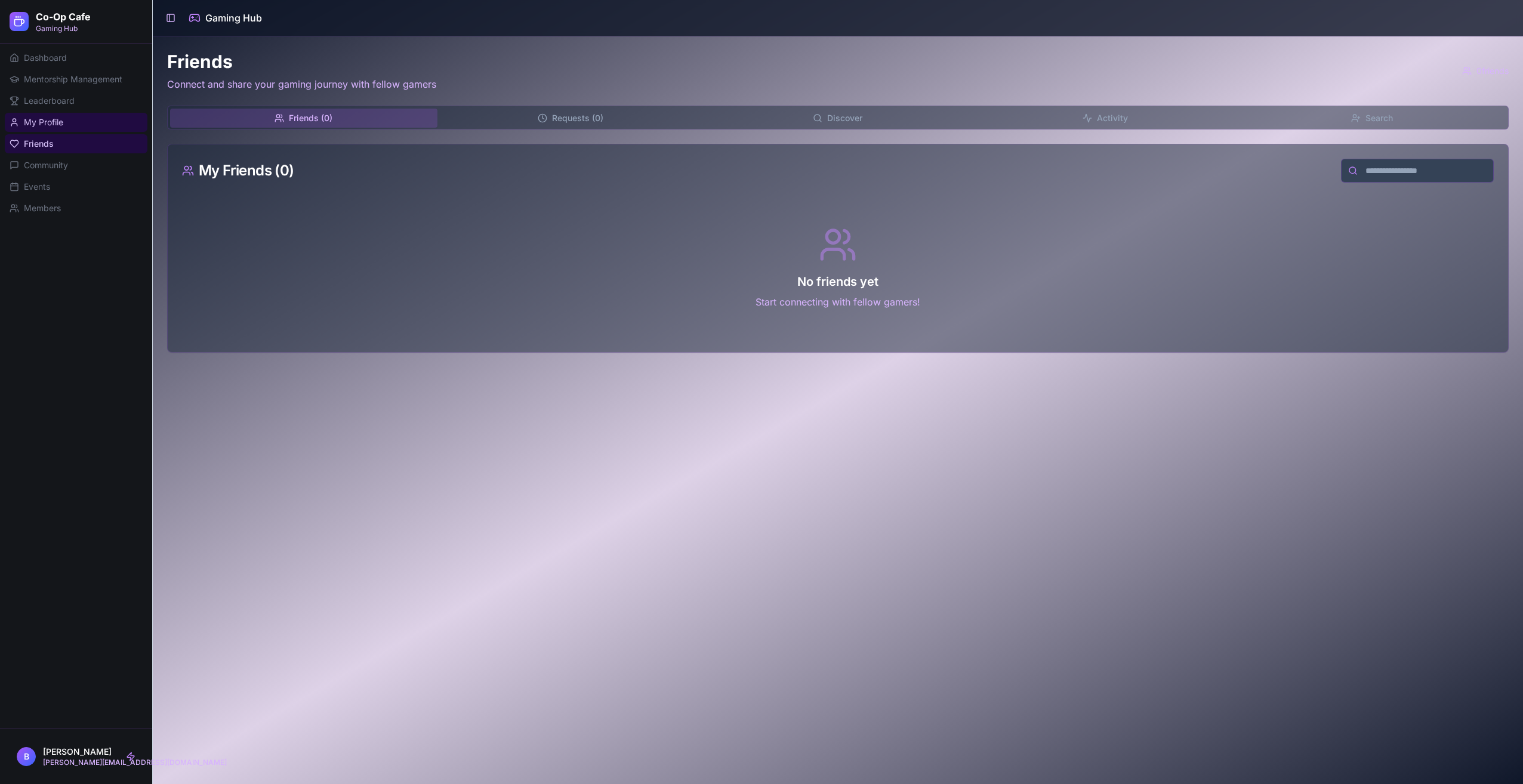
click at [99, 115] on link "My Profile" at bounding box center [76, 122] width 143 height 19
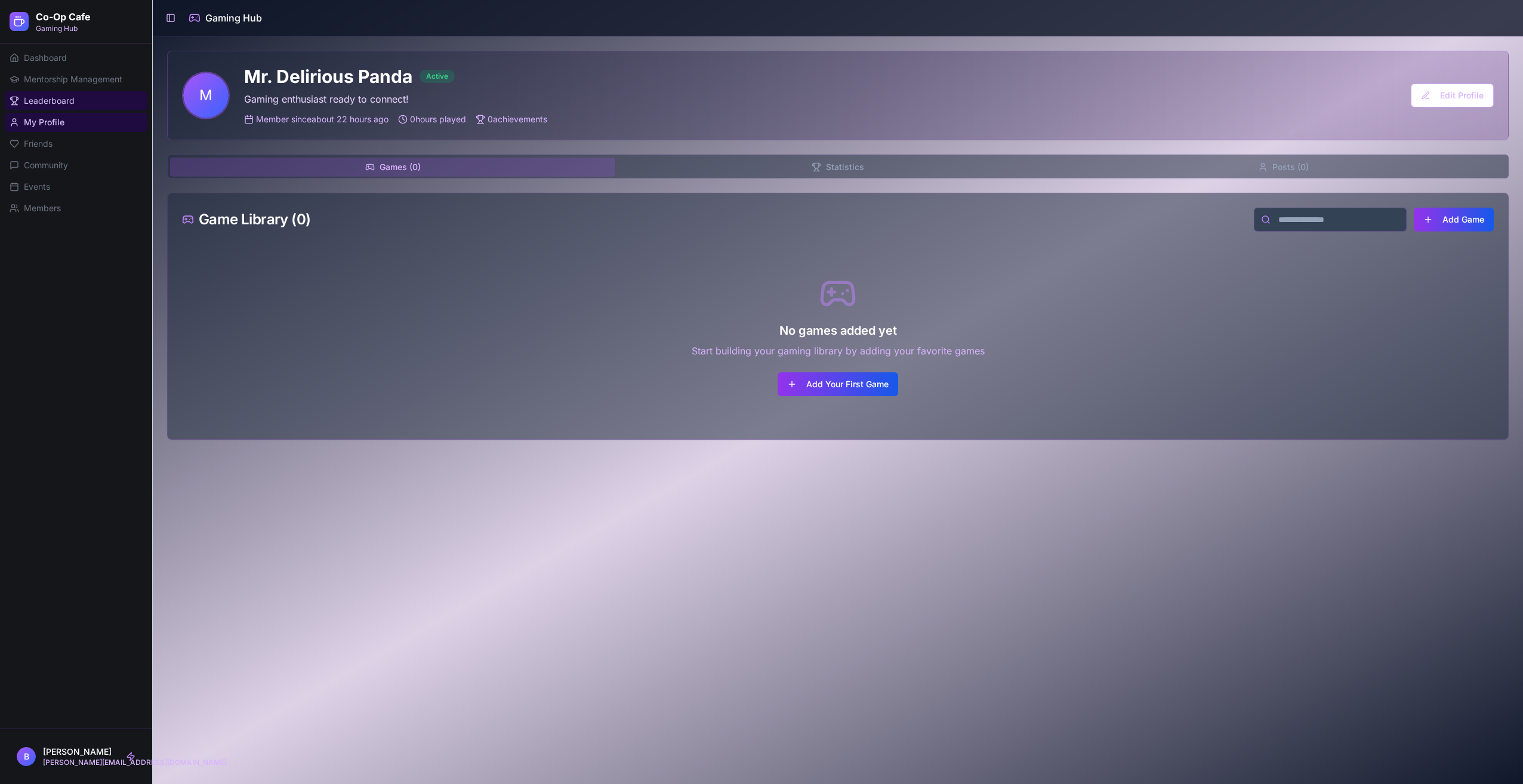
click at [102, 100] on link "Leaderboard" at bounding box center [76, 101] width 143 height 19
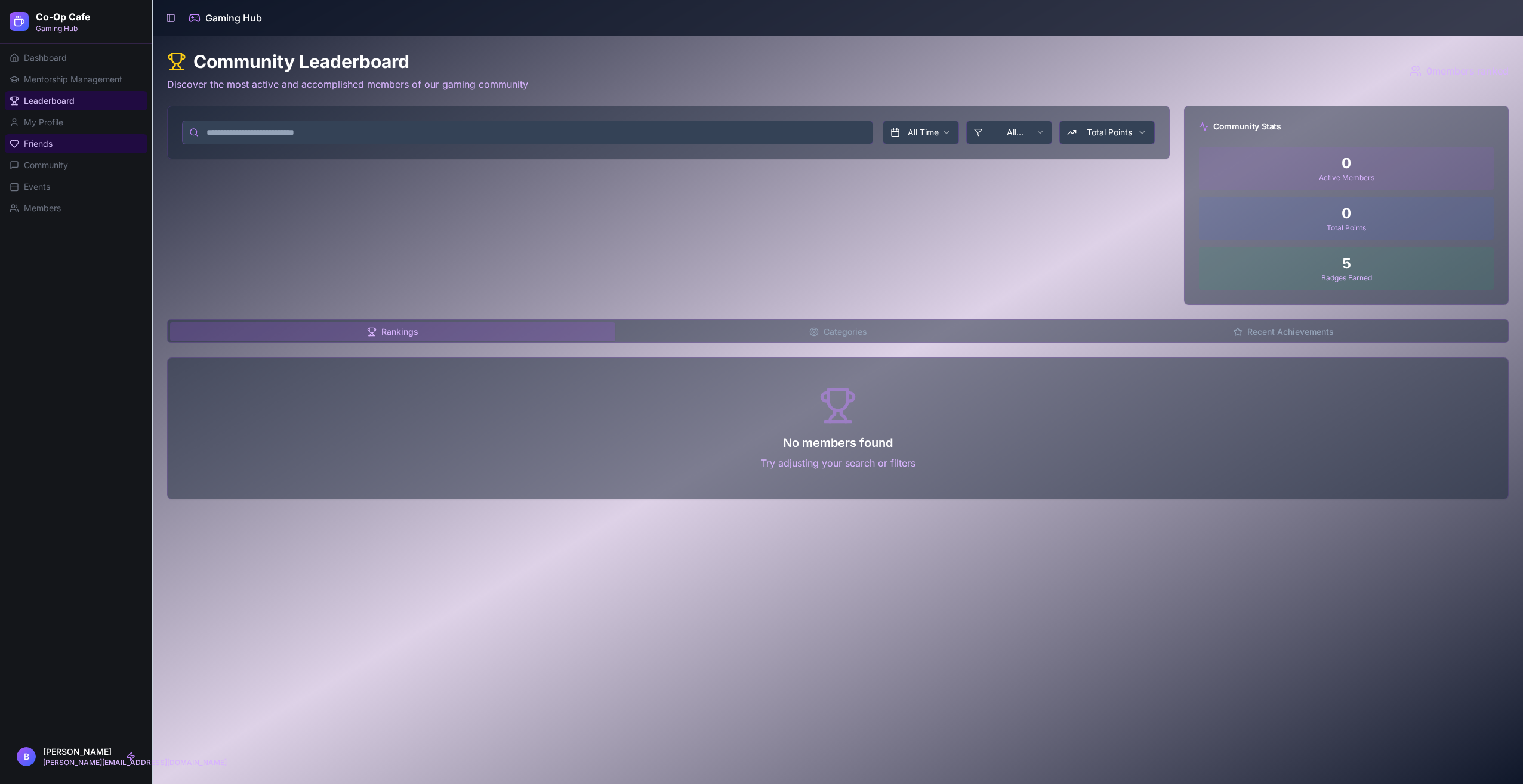
click at [86, 152] on link "Friends" at bounding box center [76, 144] width 143 height 19
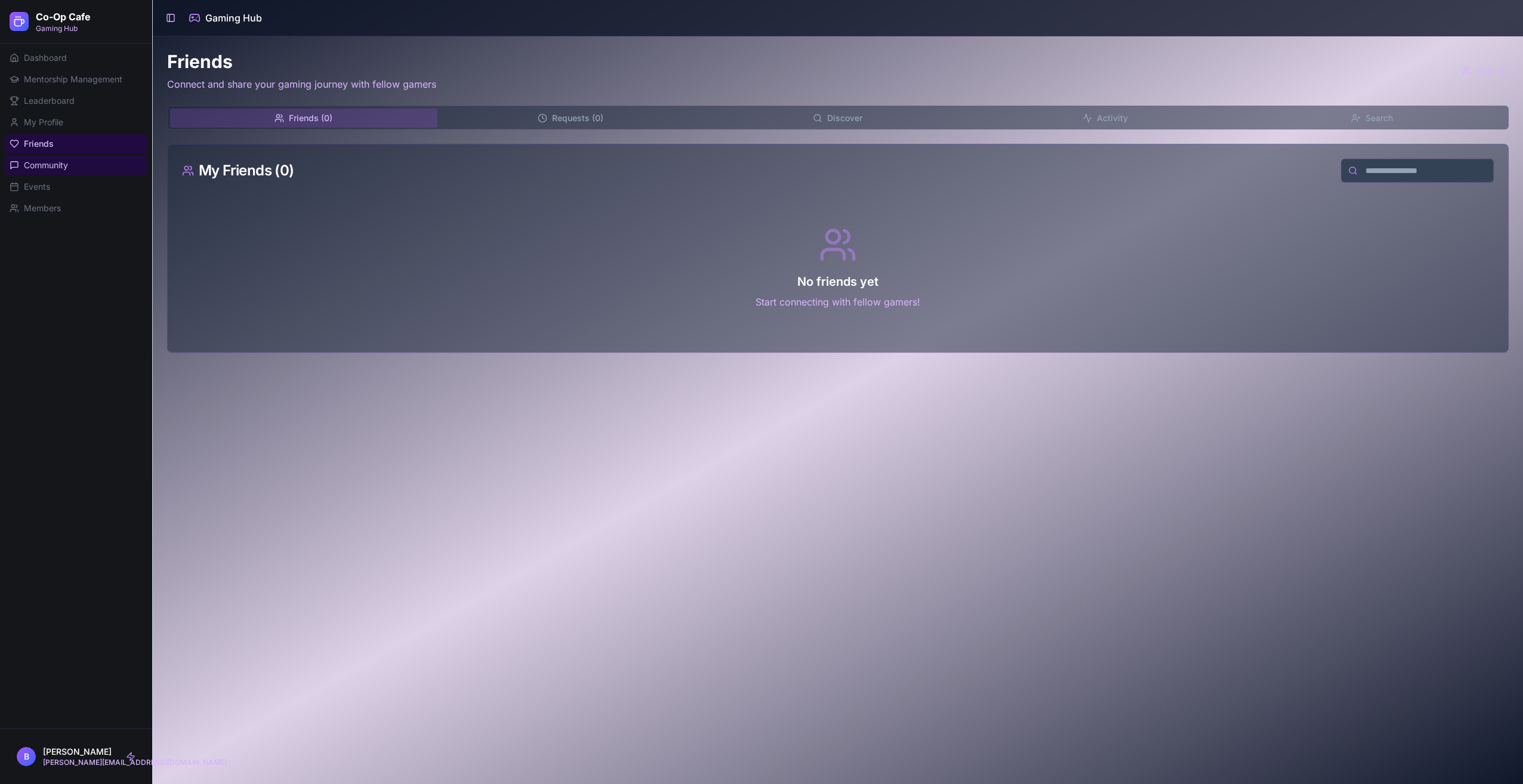
click at [81, 170] on link "Community" at bounding box center [76, 165] width 143 height 19
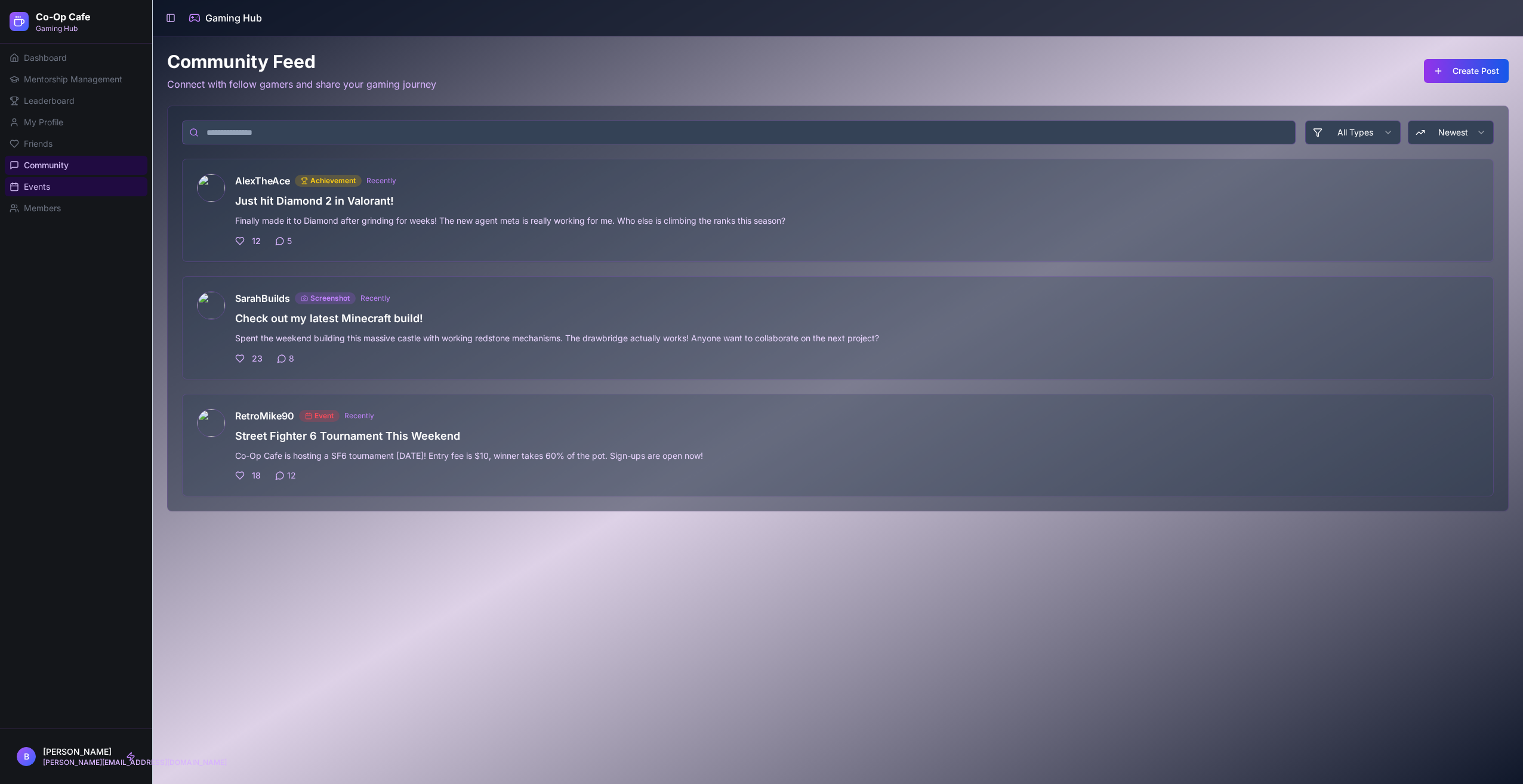
click at [76, 184] on link "Events" at bounding box center [76, 187] width 143 height 19
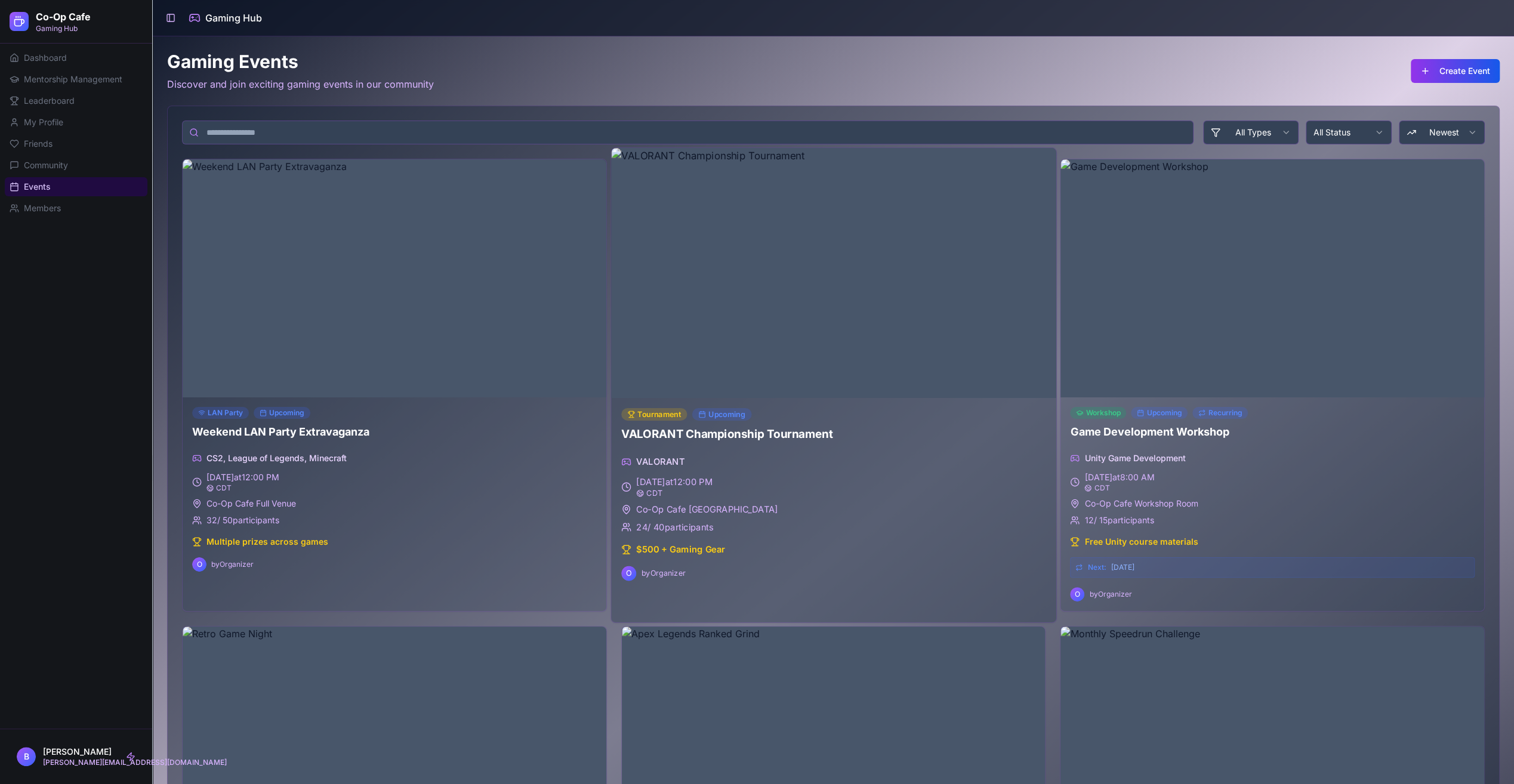
click at [647, 346] on img at bounding box center [834, 273] width 445 height 250
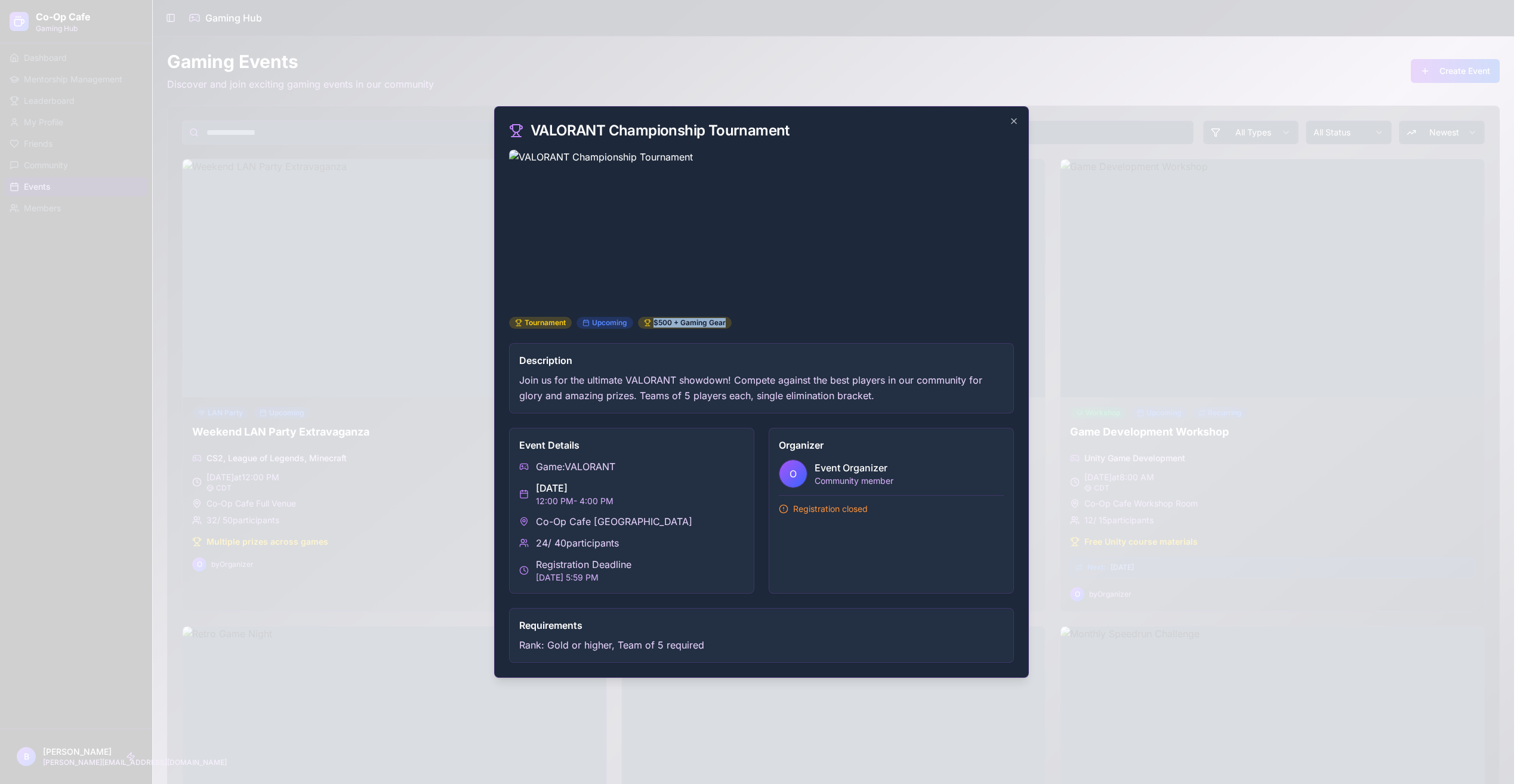
click at [733, 327] on div "Tournament Upcoming $500 + Gaming Gear" at bounding box center [761, 323] width 505 height 12
click at [729, 346] on div "Description Join us for the ultimate VALORANT showdown! Compete against the bes…" at bounding box center [761, 378] width 504 height 69
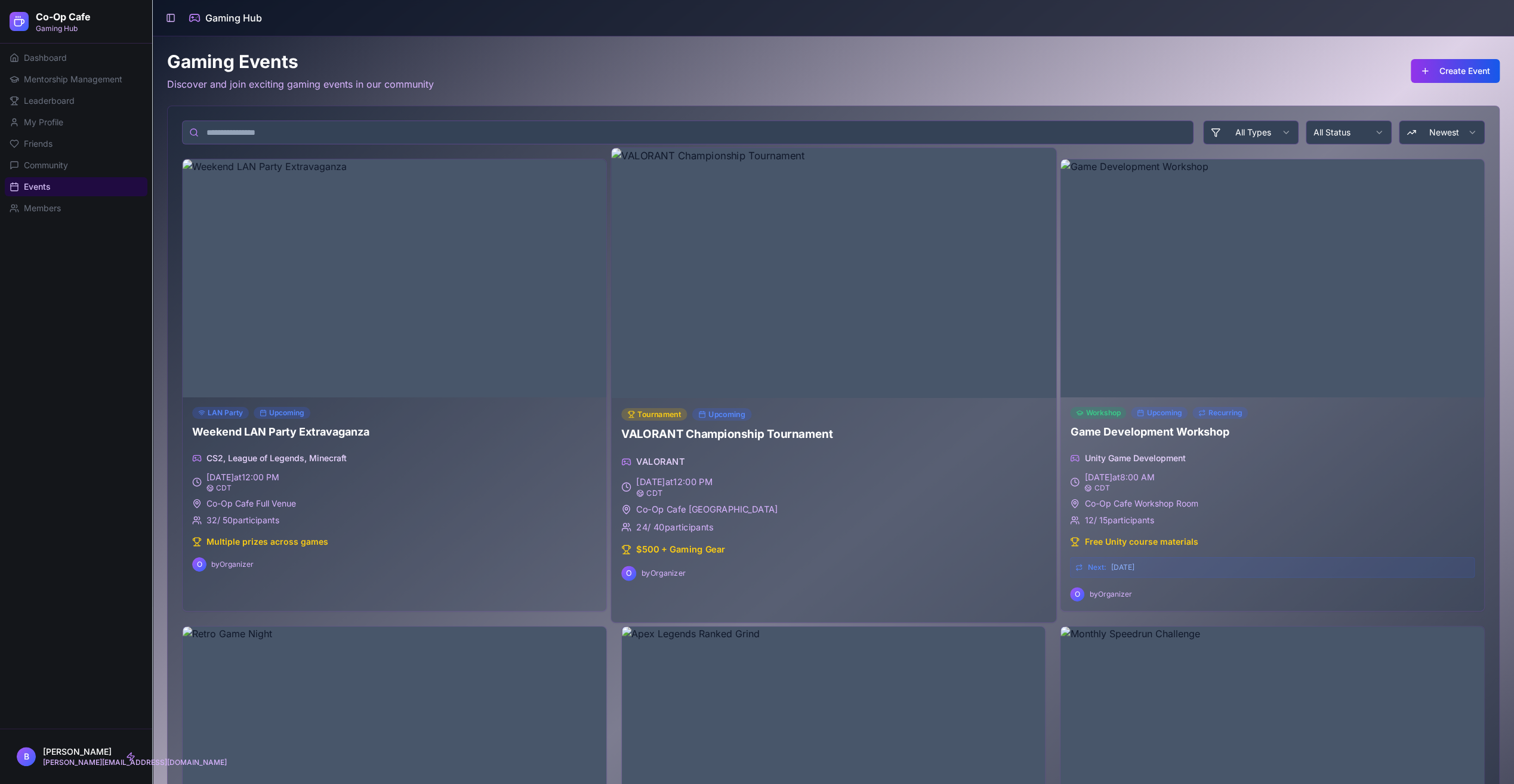
click at [893, 374] on img at bounding box center [834, 273] width 445 height 250
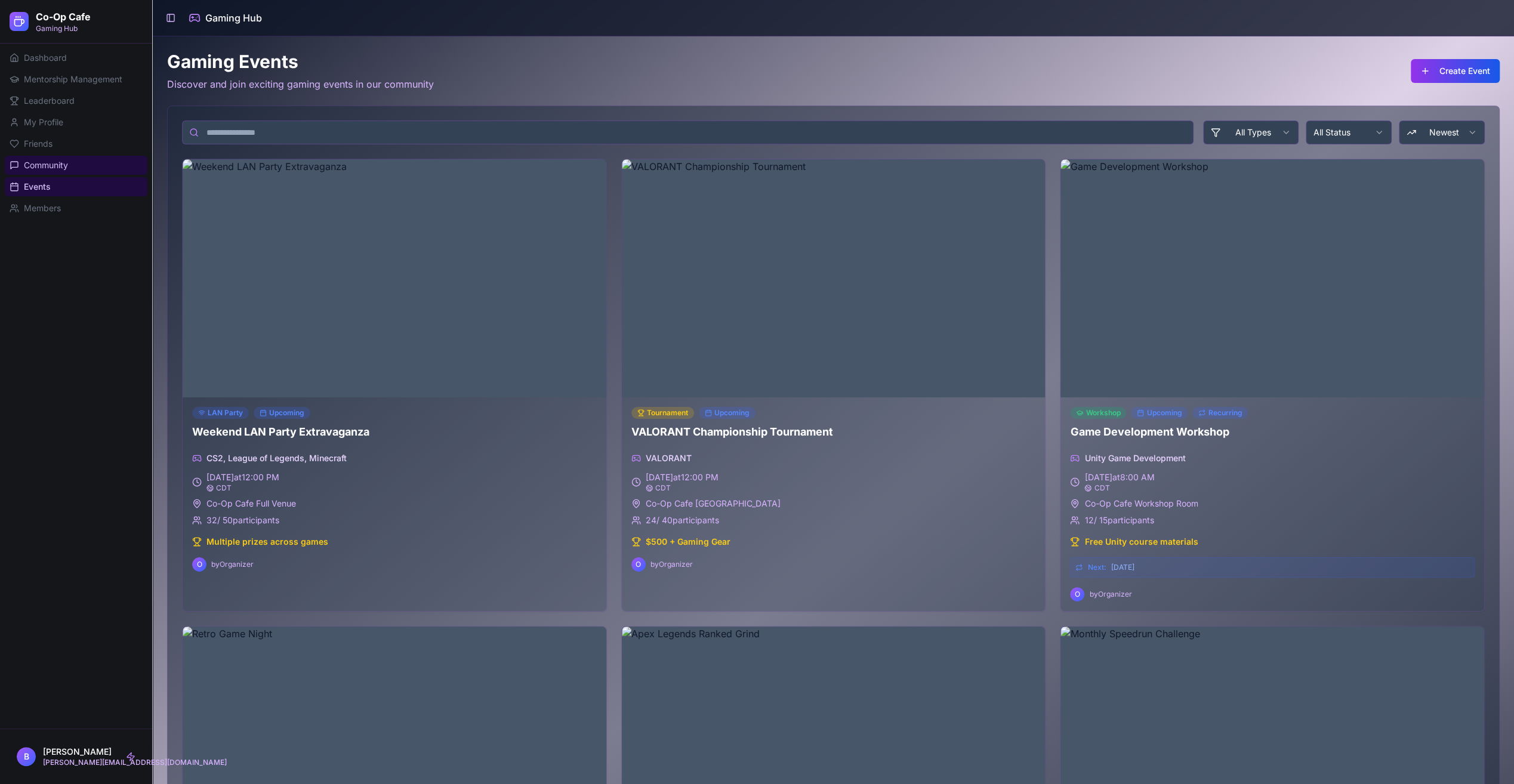
click at [97, 164] on link "Community" at bounding box center [76, 165] width 143 height 19
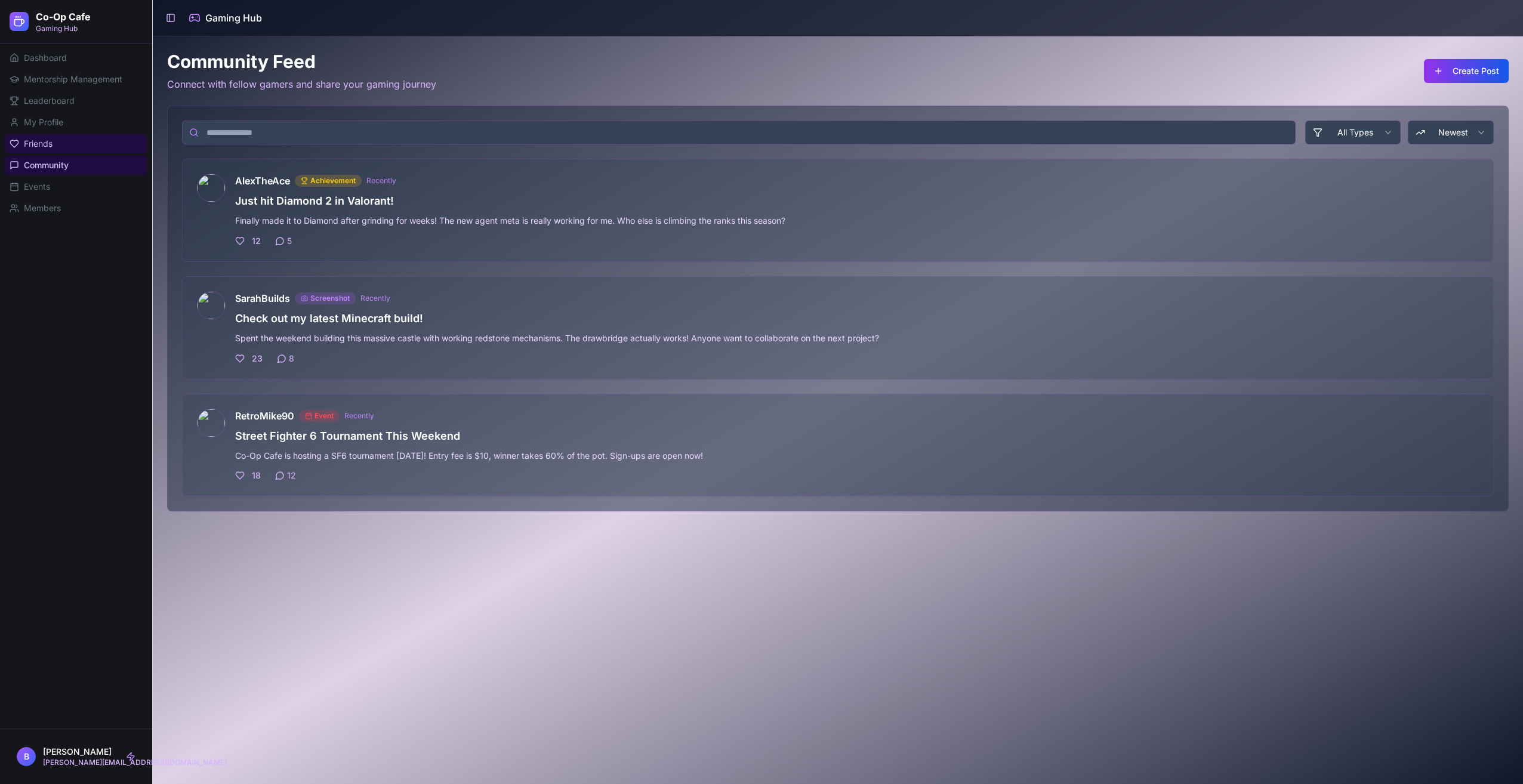
click at [94, 145] on link "Friends" at bounding box center [76, 144] width 143 height 19
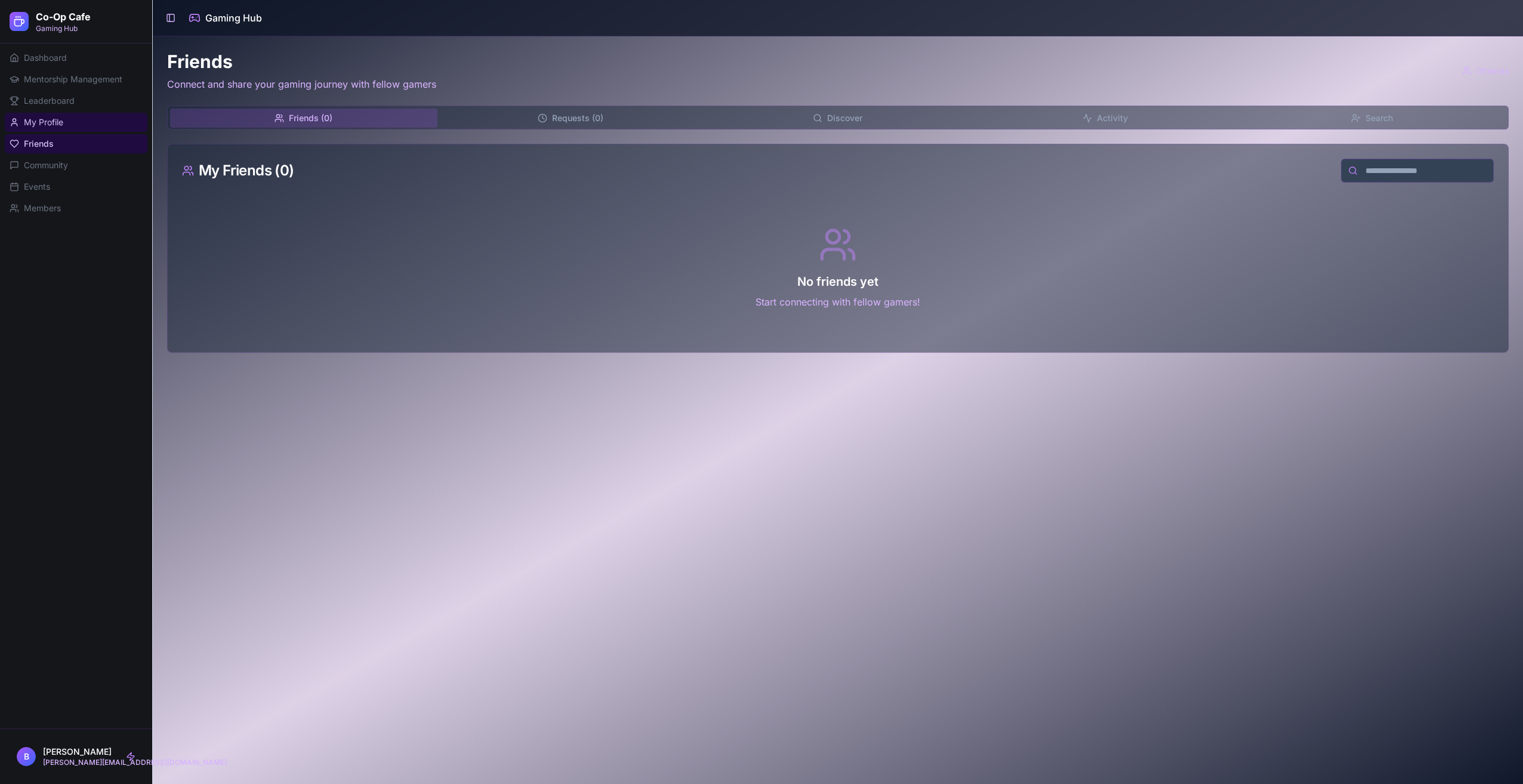
click at [94, 117] on link "My Profile" at bounding box center [76, 122] width 143 height 19
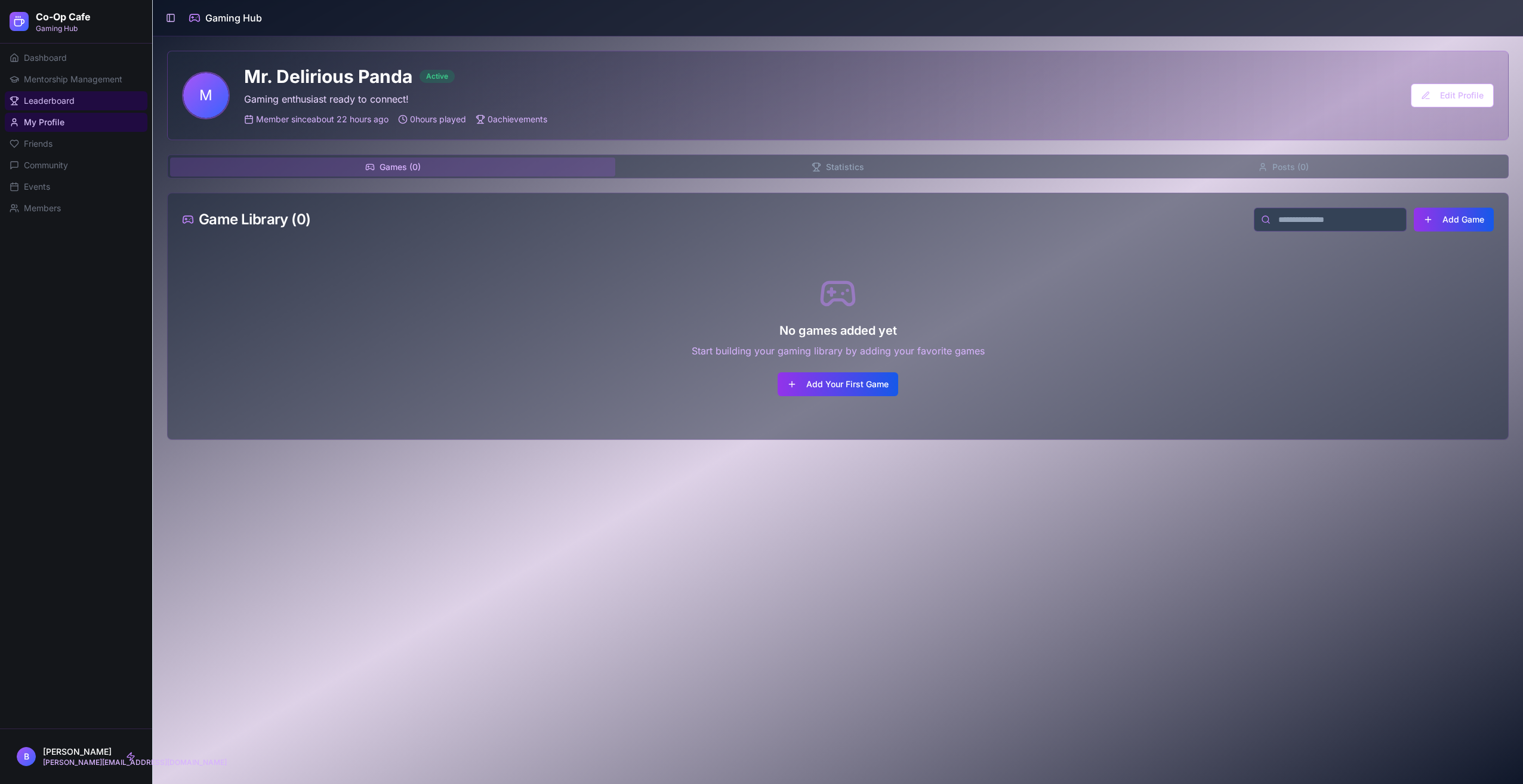
click at [93, 100] on link "Leaderboard" at bounding box center [76, 101] width 143 height 19
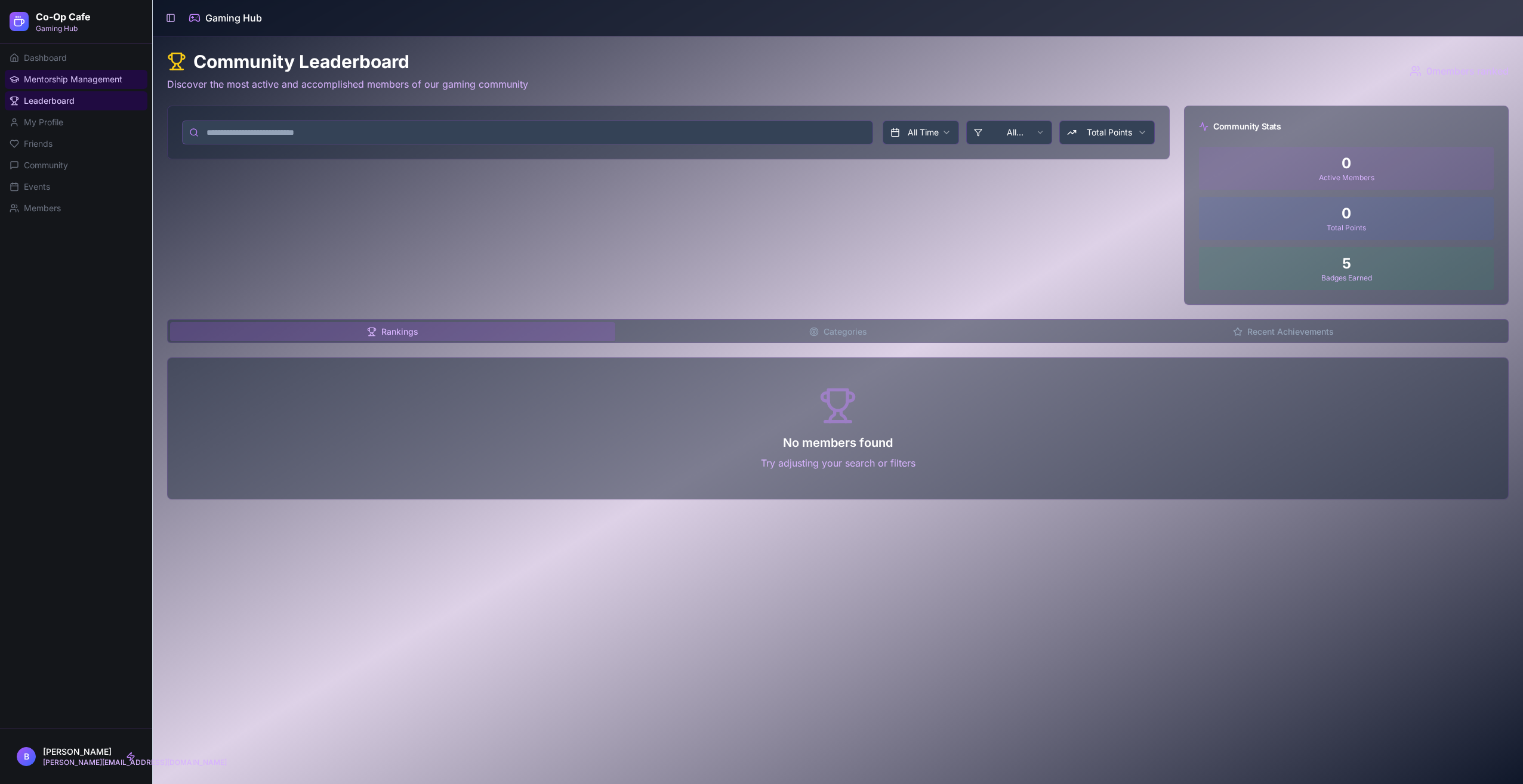
click at [90, 81] on span "Mentorship Management" at bounding box center [73, 79] width 99 height 12
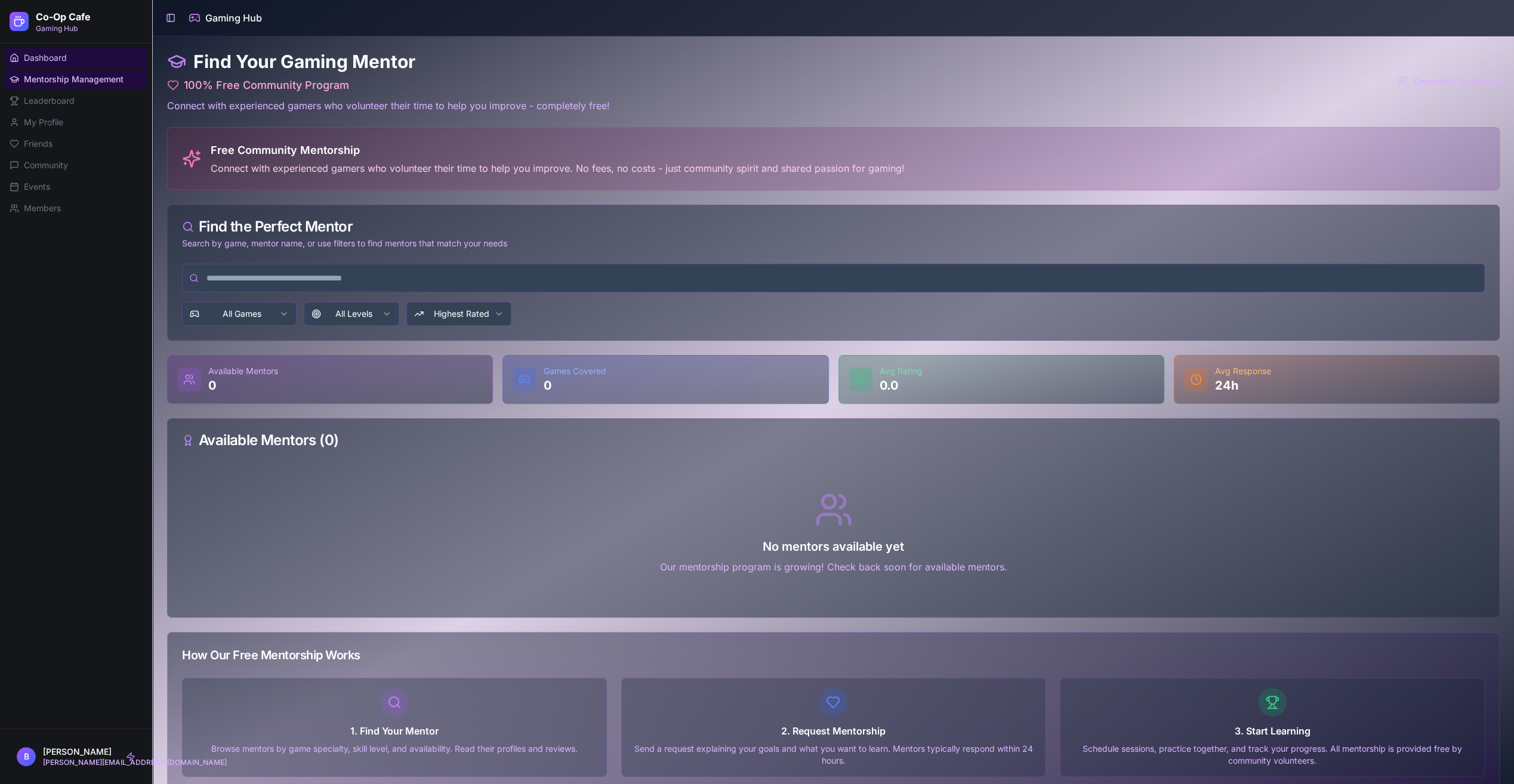
click at [86, 60] on link "Dashboard" at bounding box center [76, 58] width 143 height 19
